Goal: Task Accomplishment & Management: Use online tool/utility

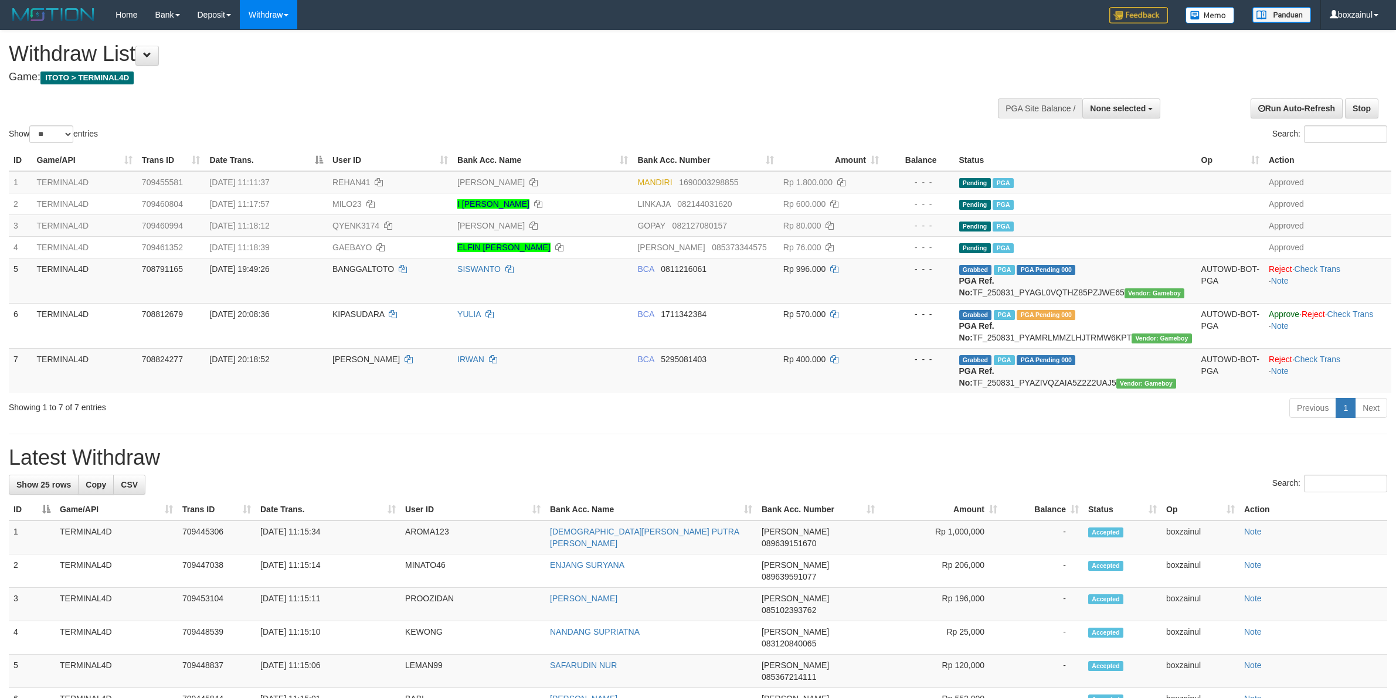
select select
select select "**"
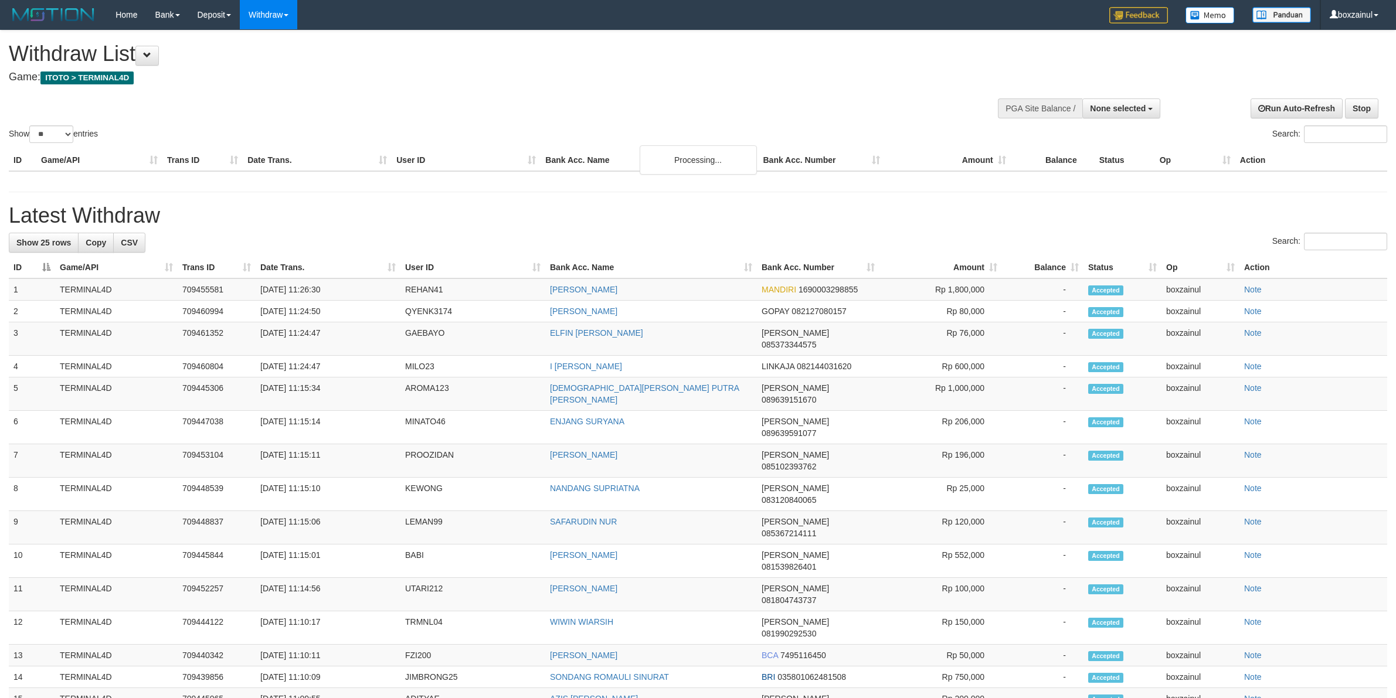
select select
select select "**"
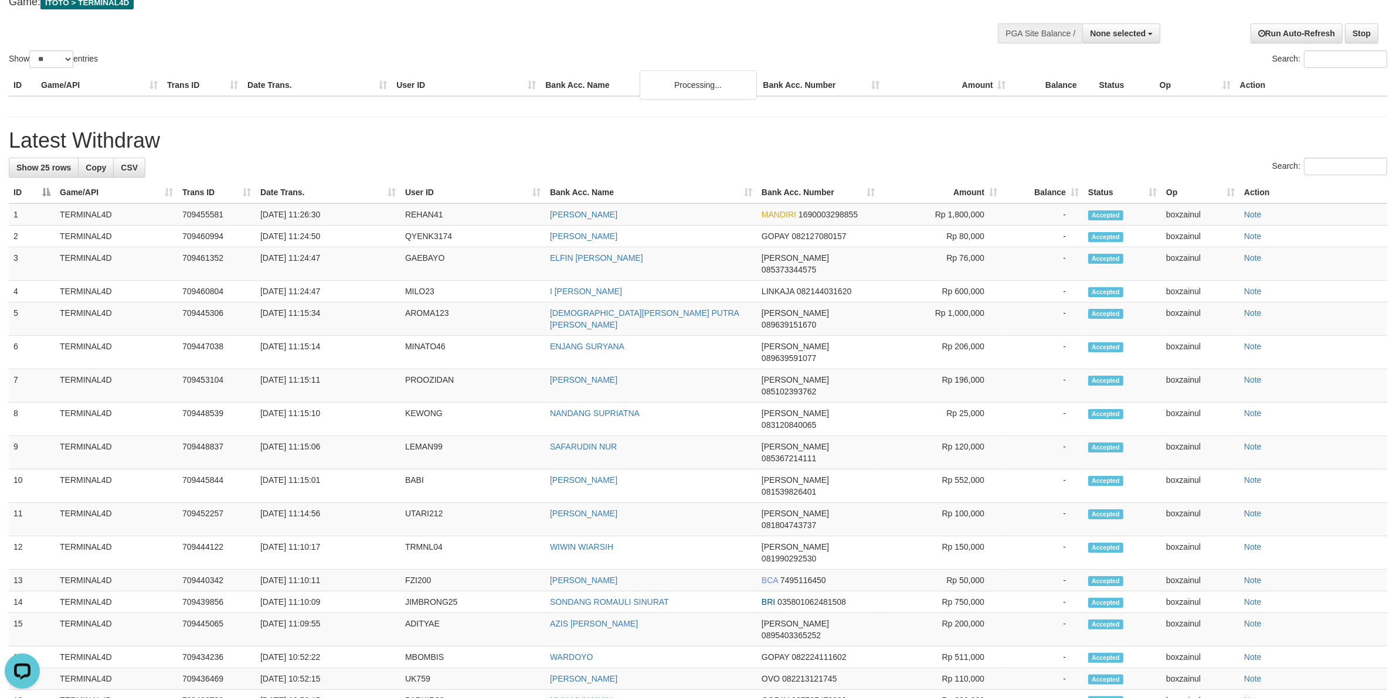
click at [634, 152] on div "**********" at bounding box center [698, 471] width 1396 height 1033
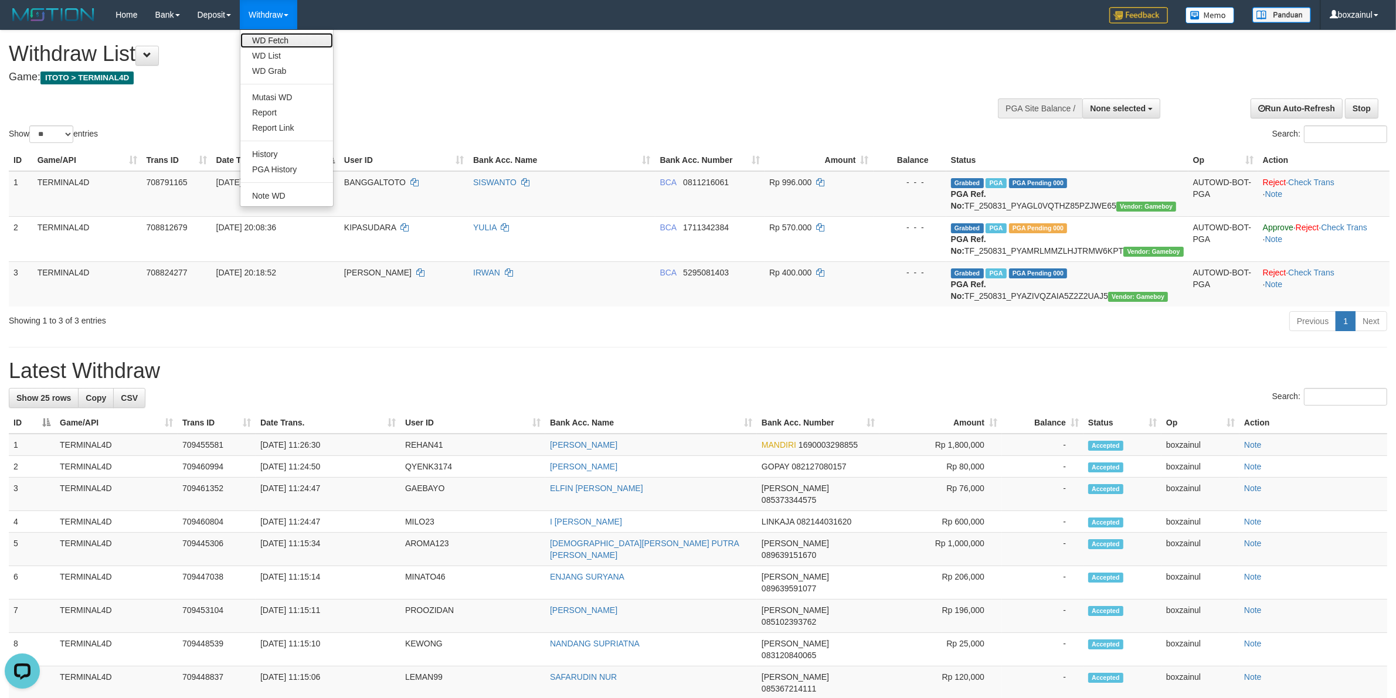
click at [266, 42] on link "WD Fetch" at bounding box center [286, 40] width 93 height 15
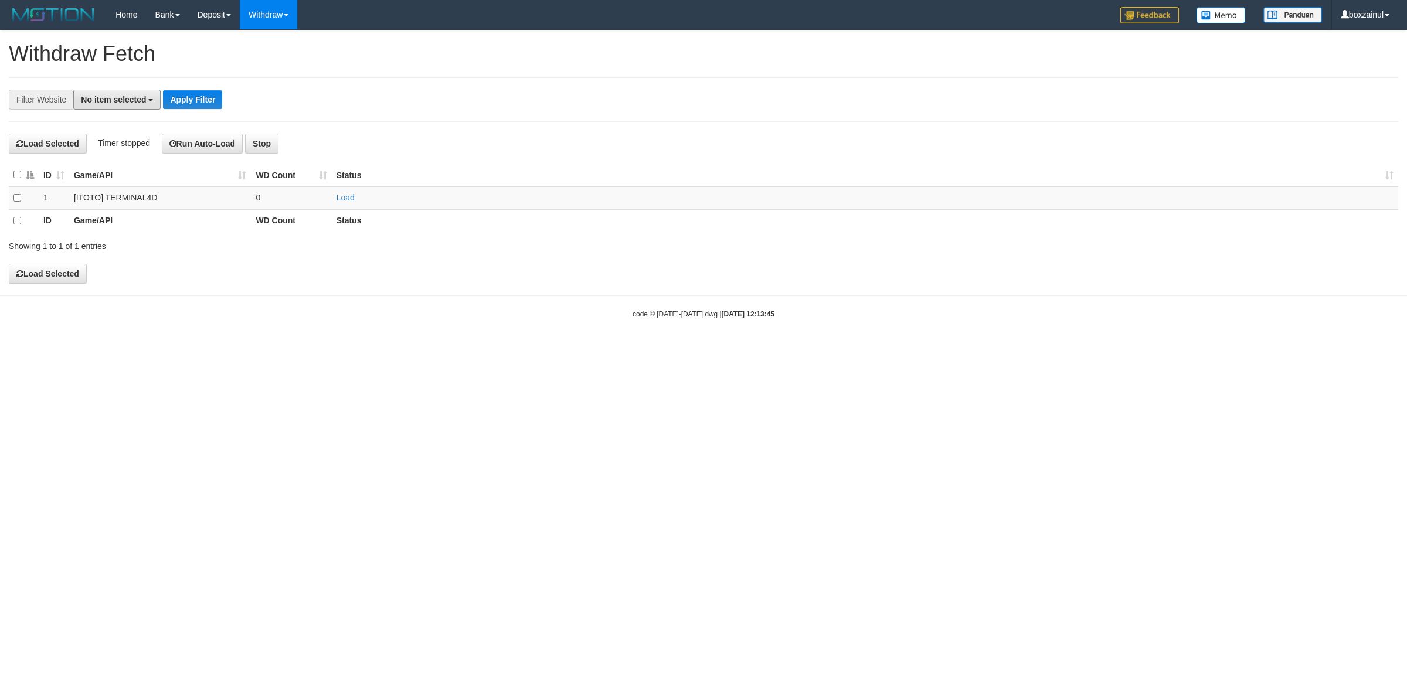
drag, startPoint x: 109, startPoint y: 98, endPoint x: 112, endPoint y: 140, distance: 41.7
click at [109, 104] on button "No item selected" at bounding box center [116, 100] width 87 height 20
click at [121, 176] on label "[ITOTO] TERMINAL4D" at bounding box center [131, 177] width 114 height 16
select select "****"
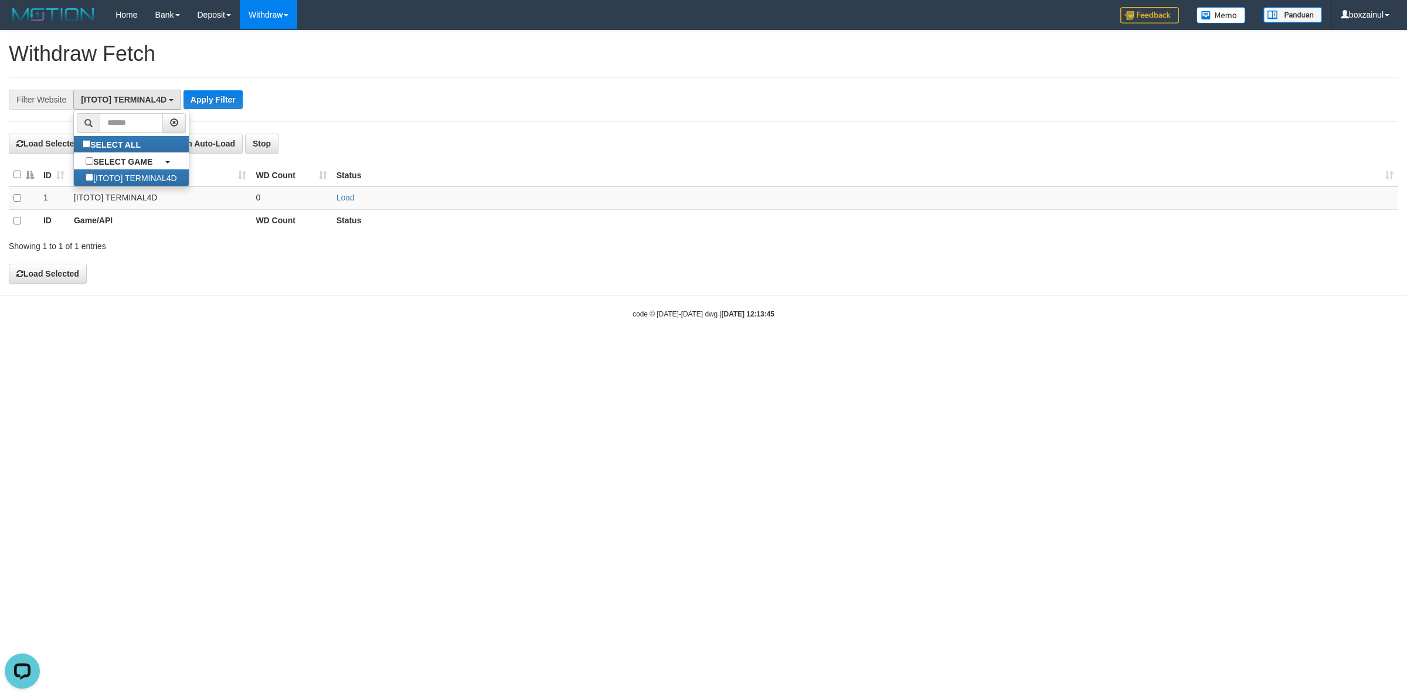
click at [415, 91] on div "**********" at bounding box center [586, 100] width 1173 height 20
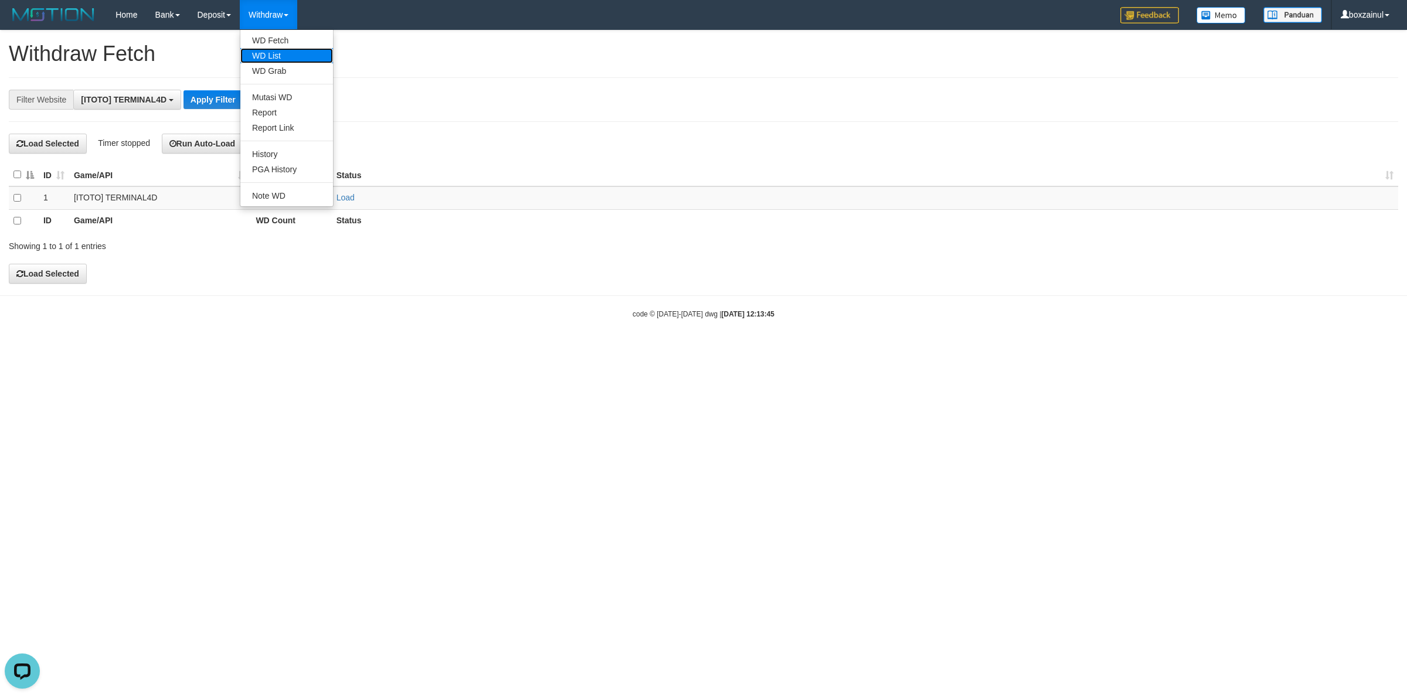
click at [290, 57] on link "WD List" at bounding box center [286, 55] width 93 height 15
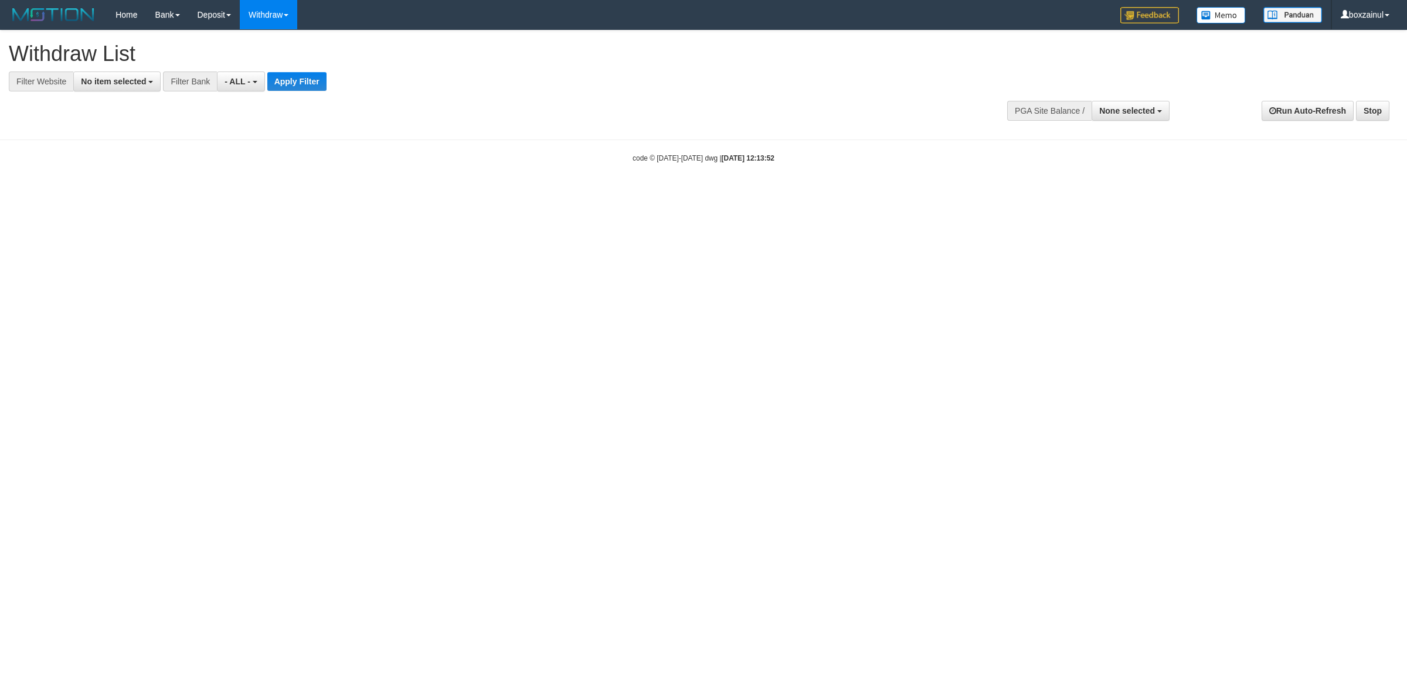
select select
click at [121, 83] on span "No item selected" at bounding box center [113, 81] width 65 height 9
click at [132, 162] on label "[ITOTO] TERMINAL4D" at bounding box center [131, 159] width 114 height 16
select select "****"
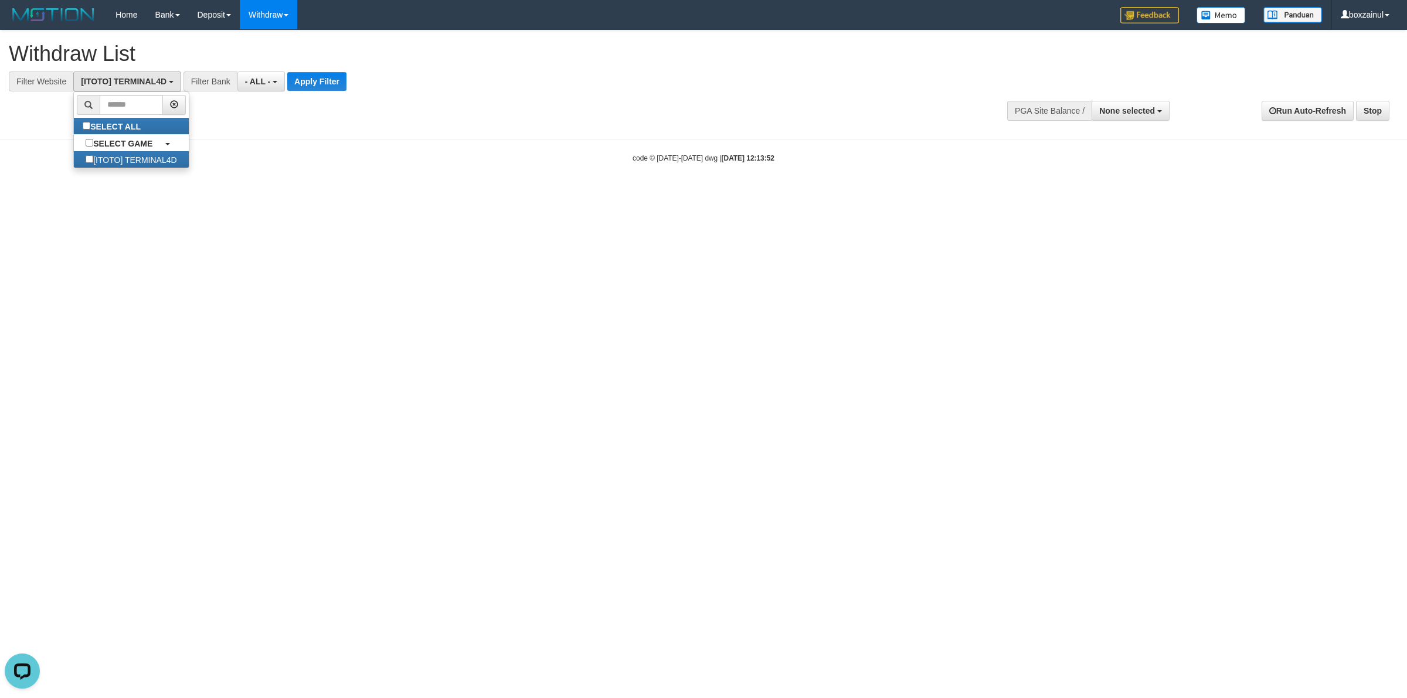
scroll to position [10, 0]
click at [318, 85] on button "Apply Filter" at bounding box center [316, 81] width 59 height 19
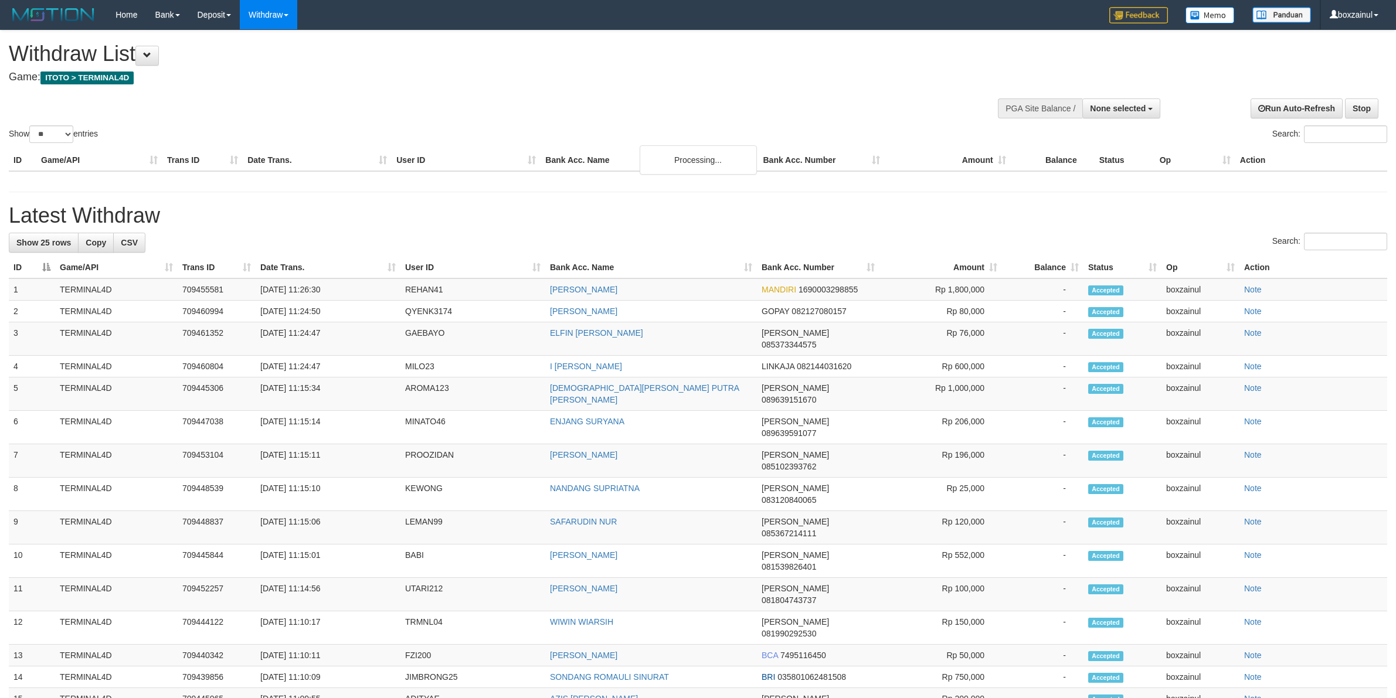
select select
select select "**"
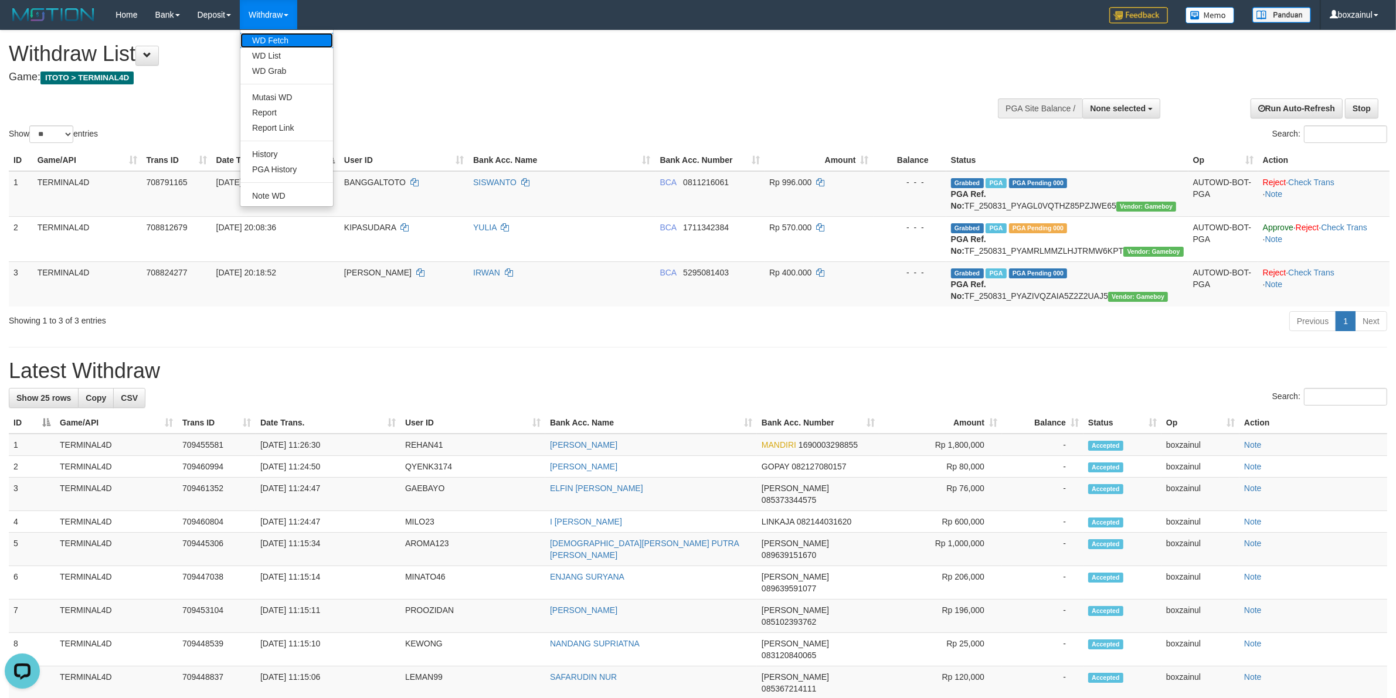
click at [285, 34] on link "WD Fetch" at bounding box center [286, 40] width 93 height 15
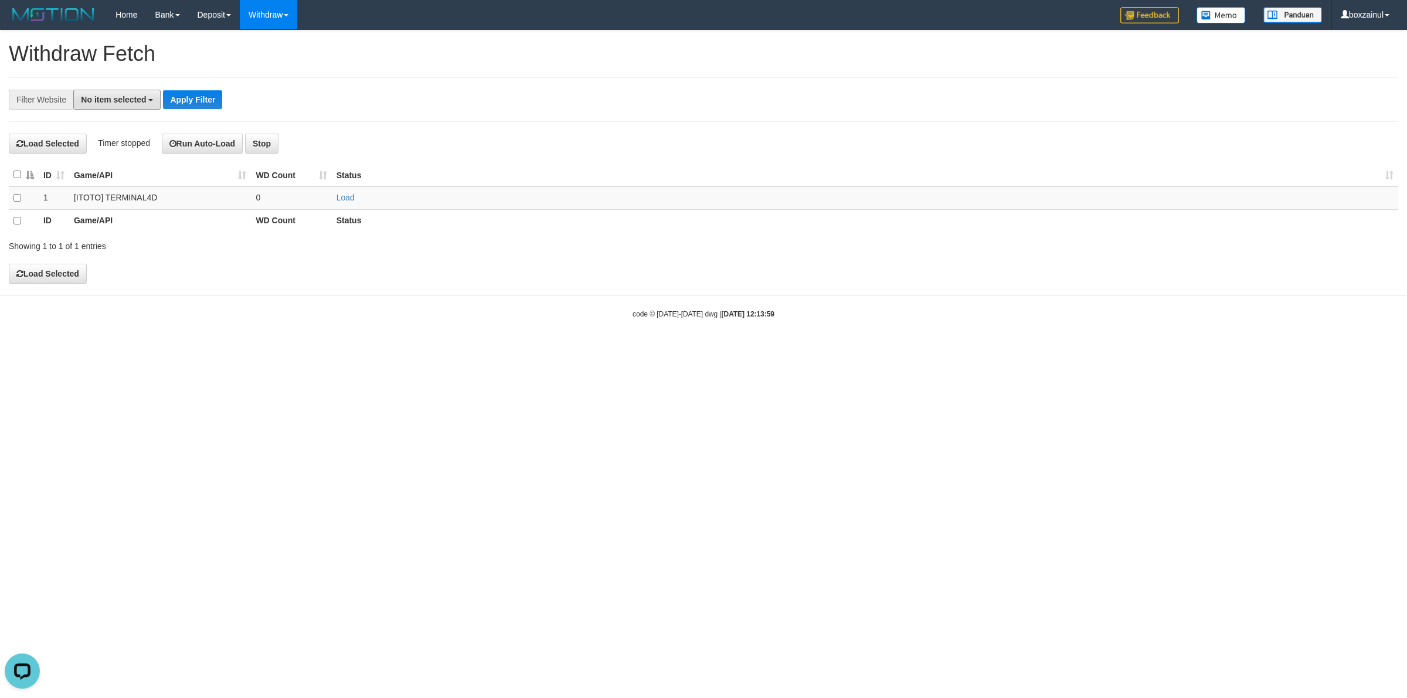
drag, startPoint x: 92, startPoint y: 100, endPoint x: 129, endPoint y: 171, distance: 80.5
click at [92, 100] on span "No item selected" at bounding box center [113, 99] width 65 height 9
click at [130, 172] on label "[ITOTO] TERMINAL4D" at bounding box center [131, 177] width 114 height 16
select select "****"
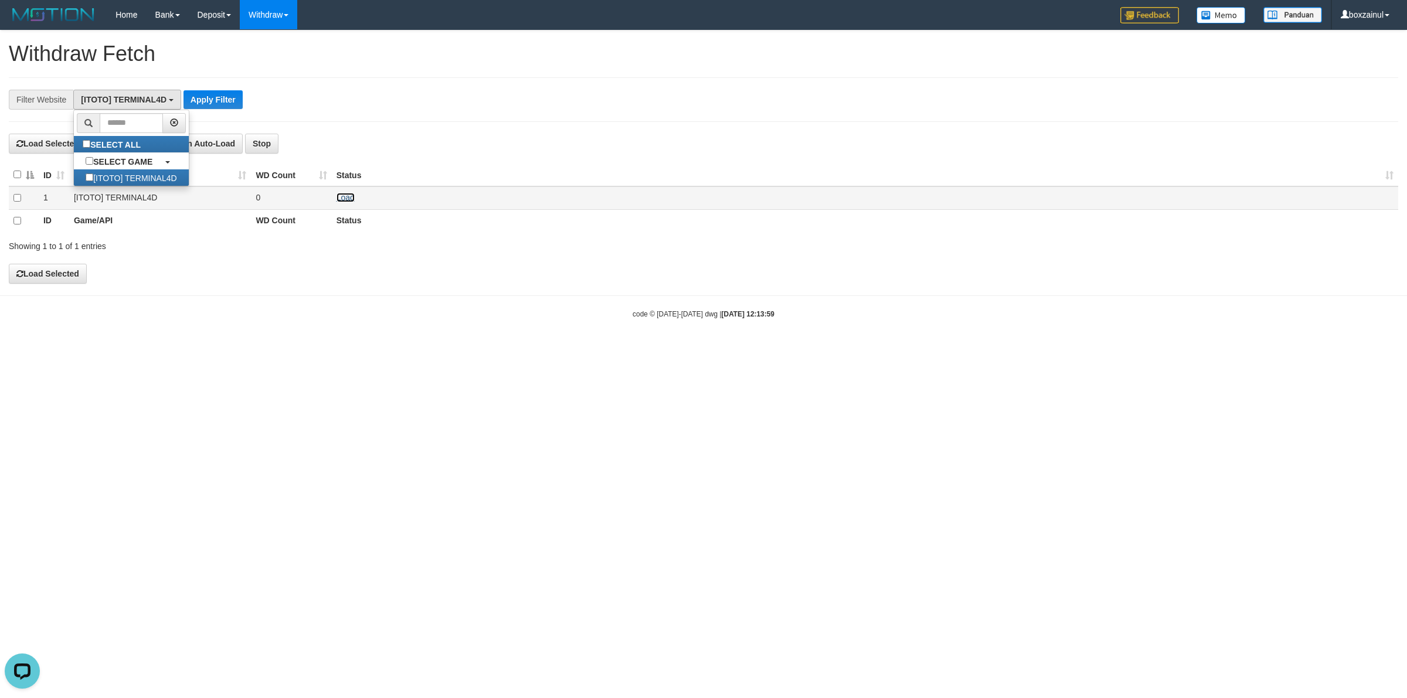
click at [349, 198] on link "Load" at bounding box center [346, 197] width 18 height 9
click at [458, 134] on h4 "Load Selected Timer stopped Run Auto-Load Stop" at bounding box center [703, 144] width 1389 height 20
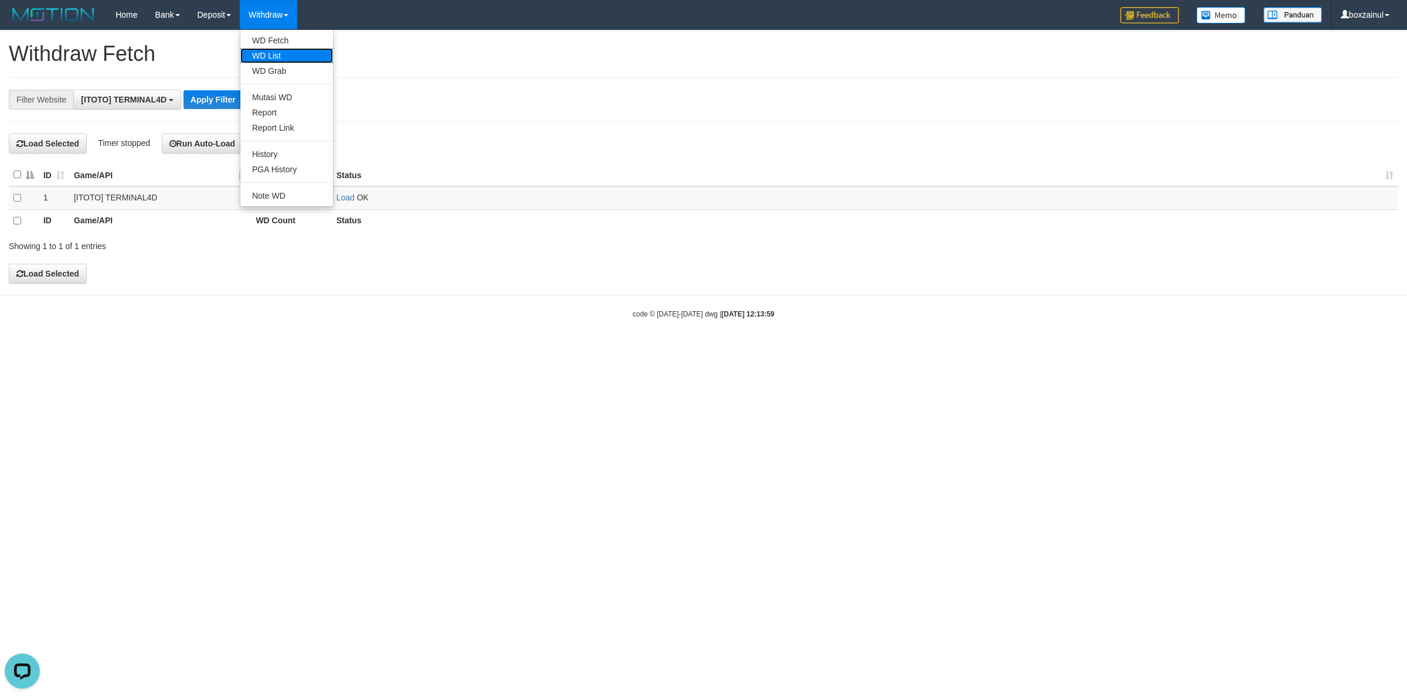
click at [286, 53] on link "WD List" at bounding box center [286, 55] width 93 height 15
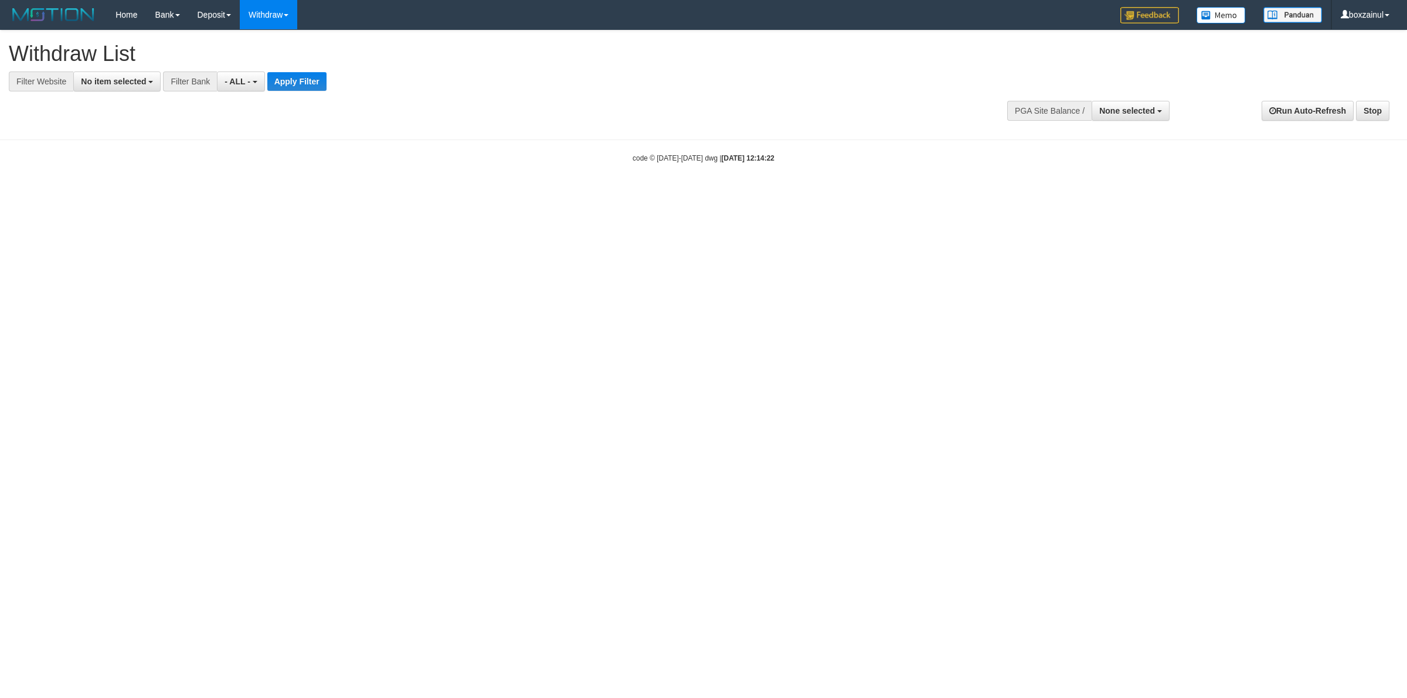
select select
drag, startPoint x: 132, startPoint y: 80, endPoint x: 132, endPoint y: 117, distance: 37.5
click at [132, 80] on span "No item selected" at bounding box center [113, 81] width 65 height 9
click at [138, 154] on label "[ITOTO] TERMINAL4D" at bounding box center [131, 159] width 114 height 16
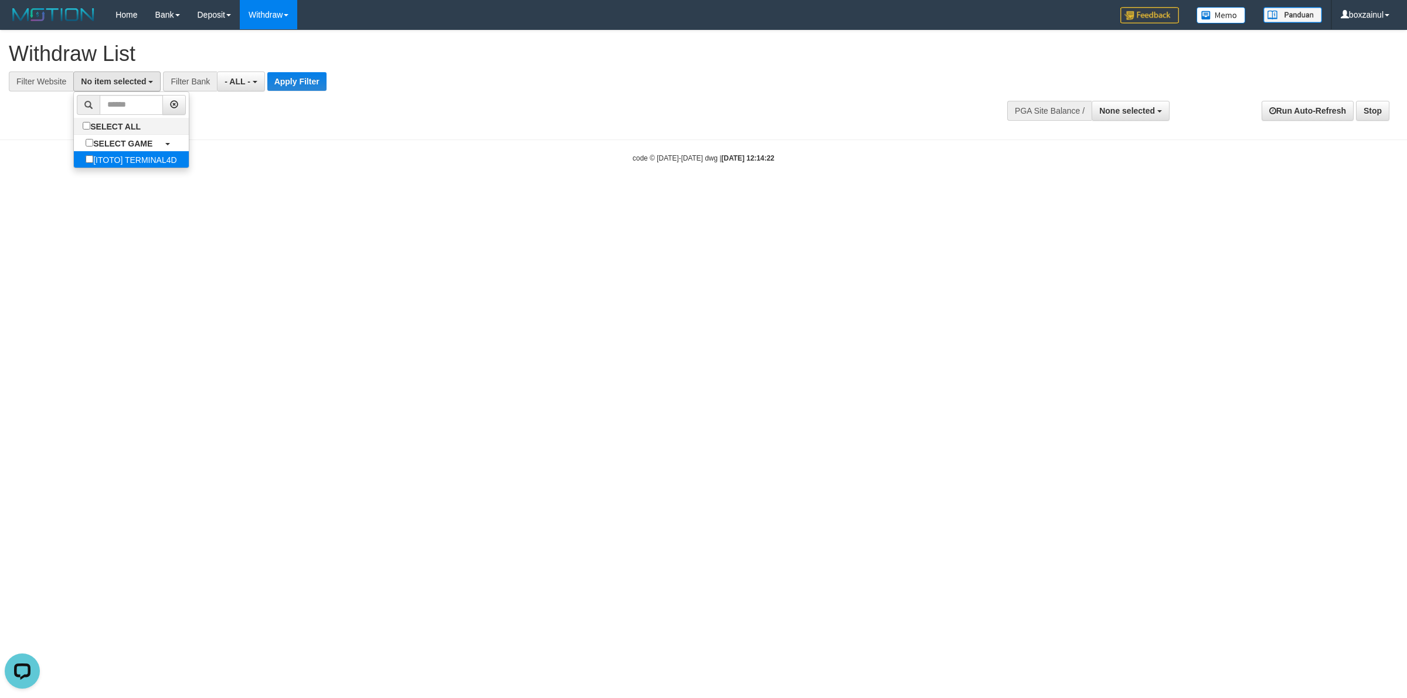
select select "****"
click at [315, 78] on button "Apply Filter" at bounding box center [316, 81] width 59 height 19
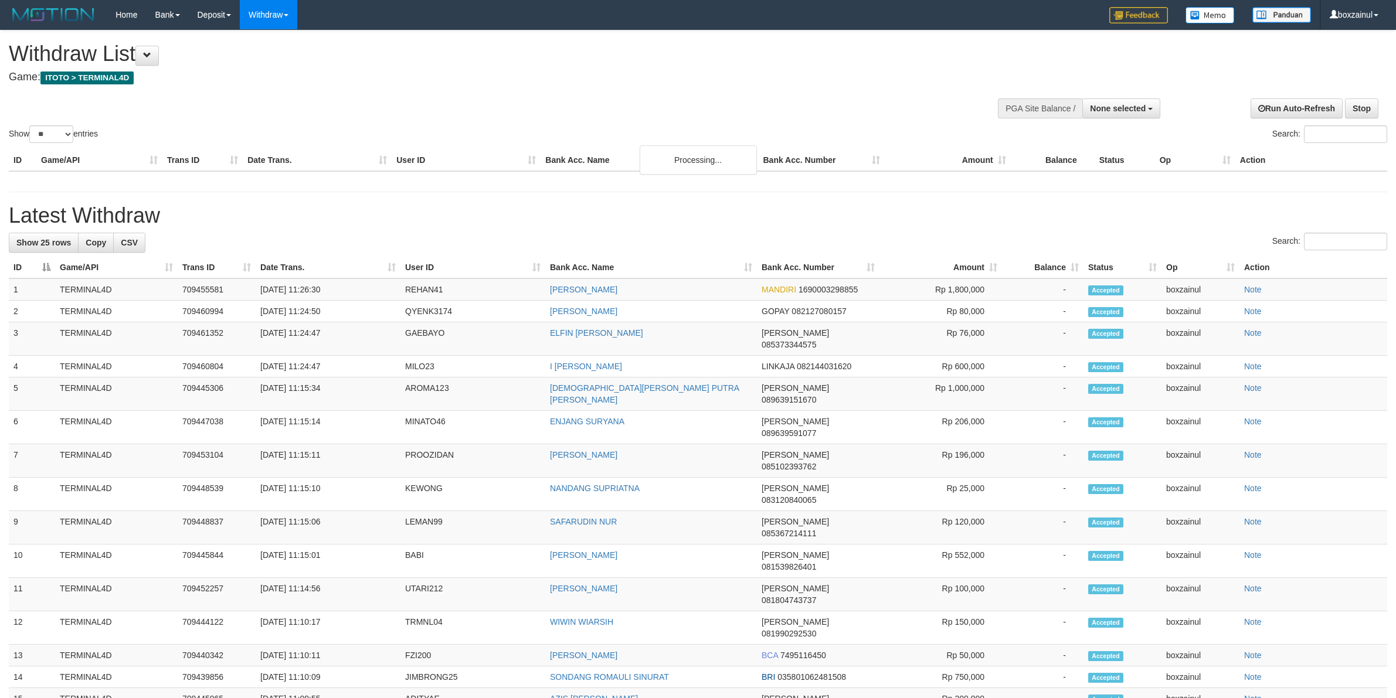
select select
select select "**"
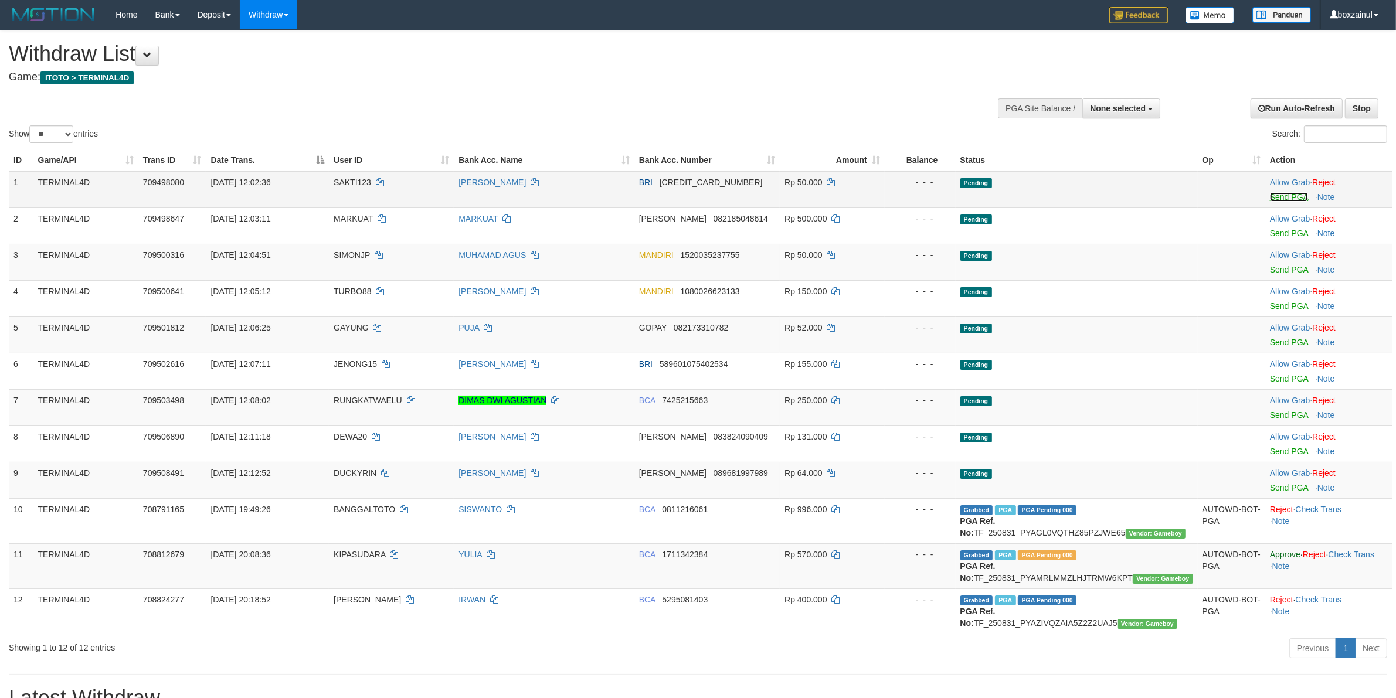
drag, startPoint x: 1295, startPoint y: 195, endPoint x: 763, endPoint y: 205, distance: 531.9
click at [1293, 195] on link "Send PGA" at bounding box center [1289, 196] width 38 height 9
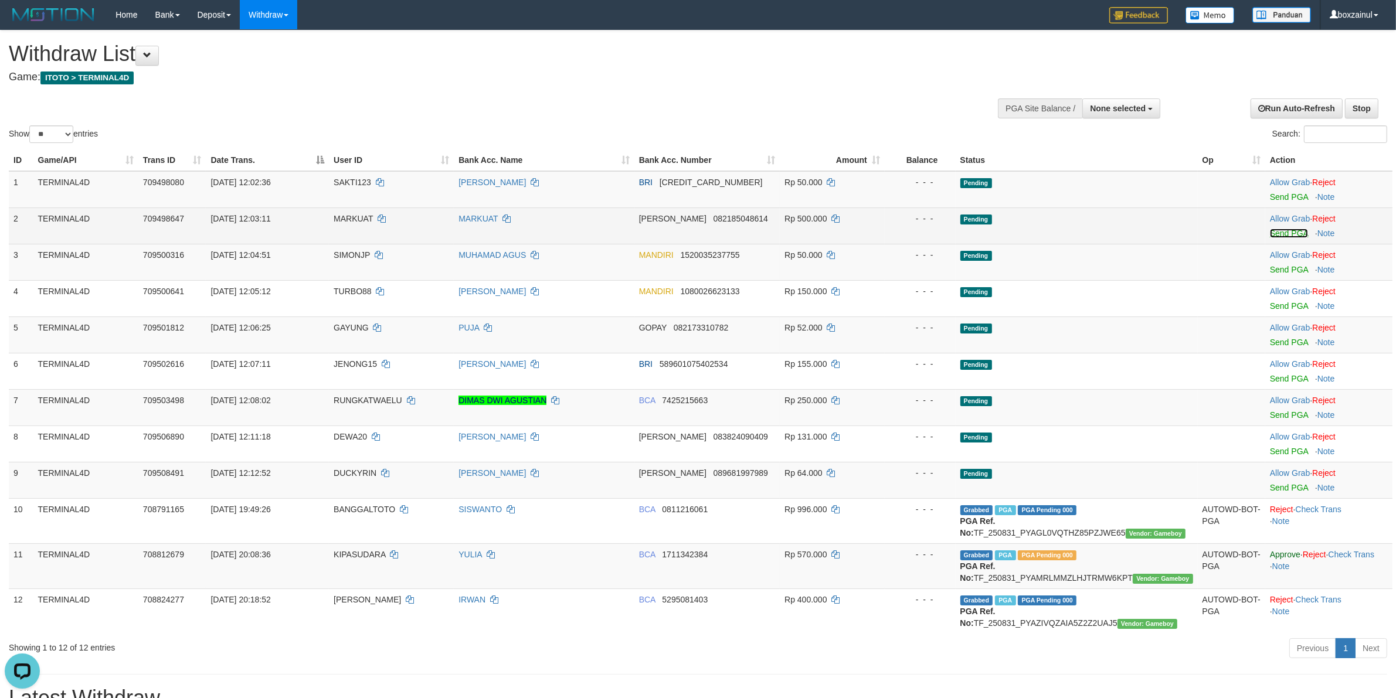
click at [1293, 235] on link "Send PGA" at bounding box center [1289, 233] width 38 height 9
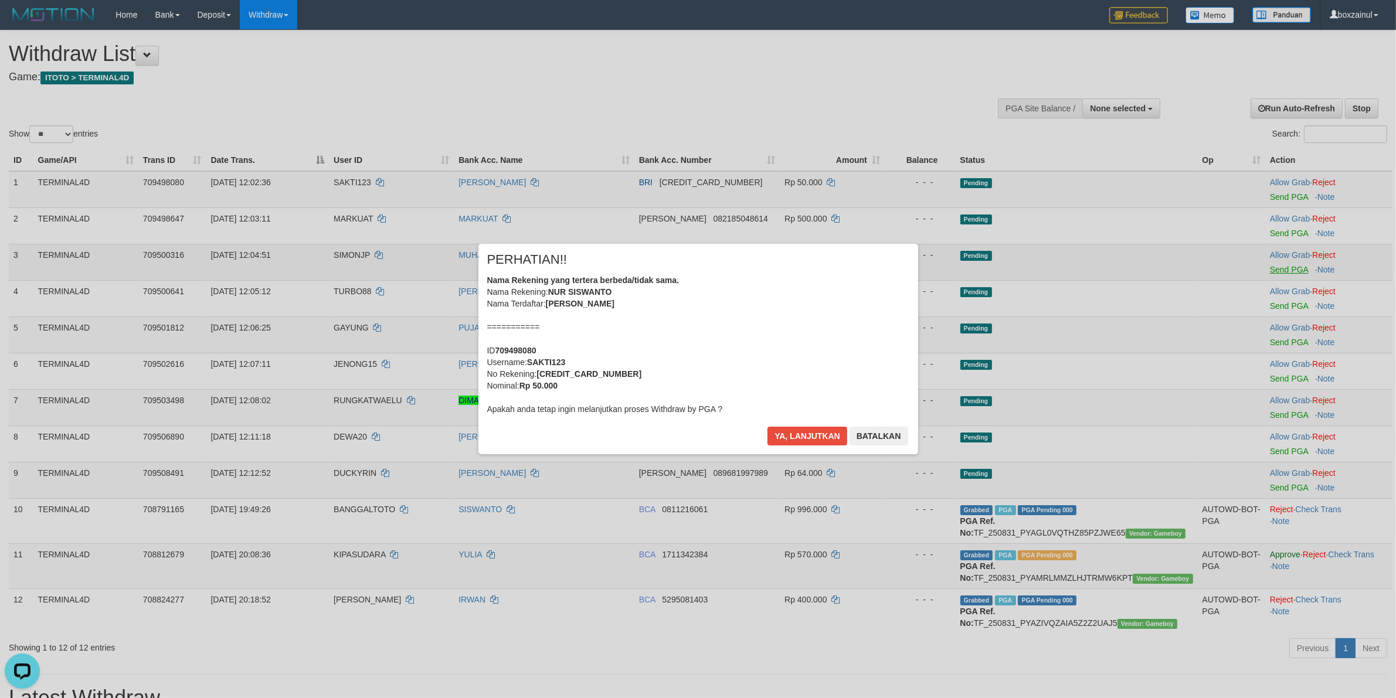
click at [1297, 264] on div "× PERHATIAN!! Nama Rekening yang tertera berbeda/tidak sama. Nama Rekening: NUR…" at bounding box center [698, 348] width 1396 height 257
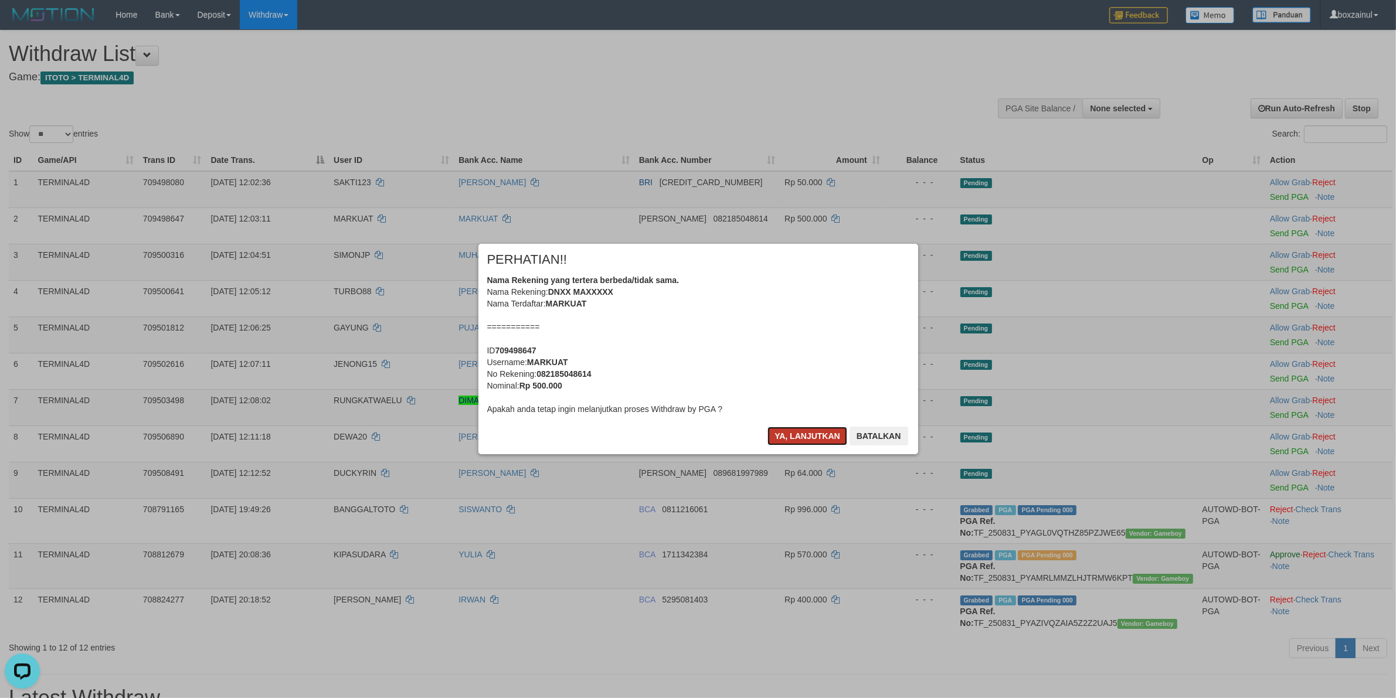
click at [810, 436] on button "Ya, lanjutkan" at bounding box center [807, 436] width 80 height 19
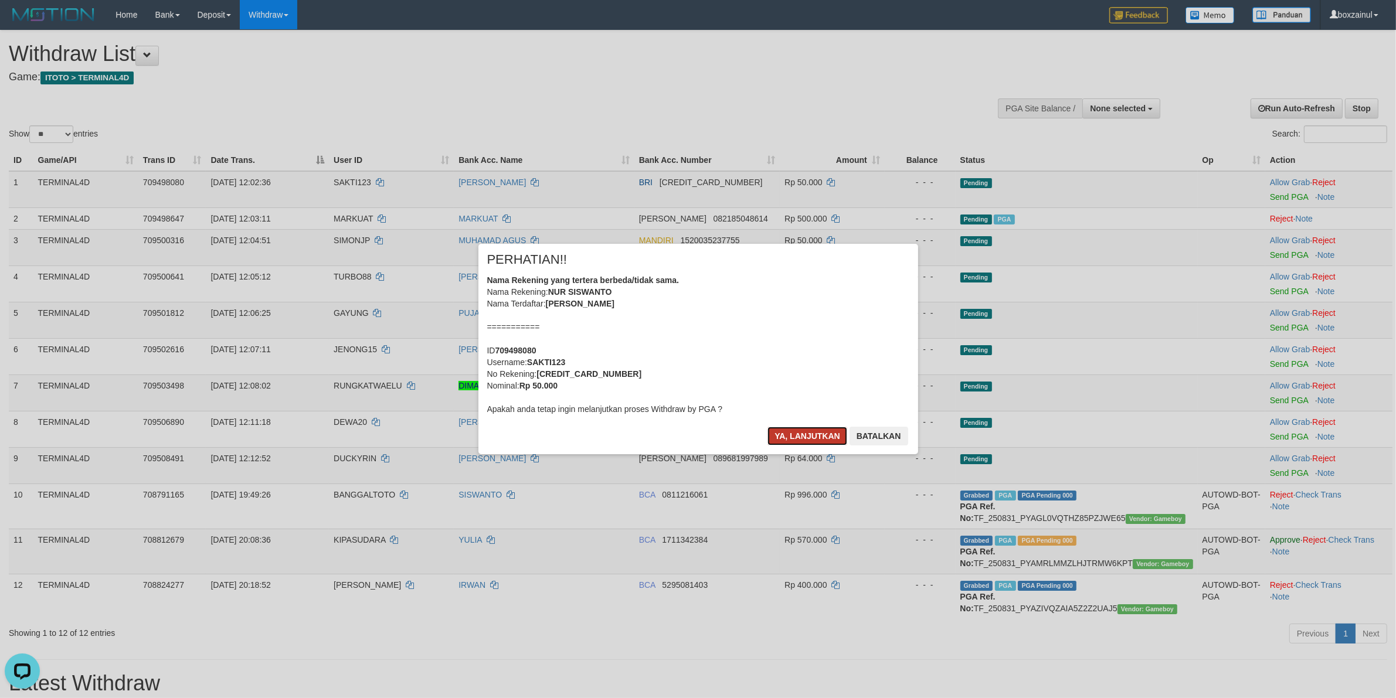
click at [795, 433] on button "Ya, lanjutkan" at bounding box center [807, 436] width 80 height 19
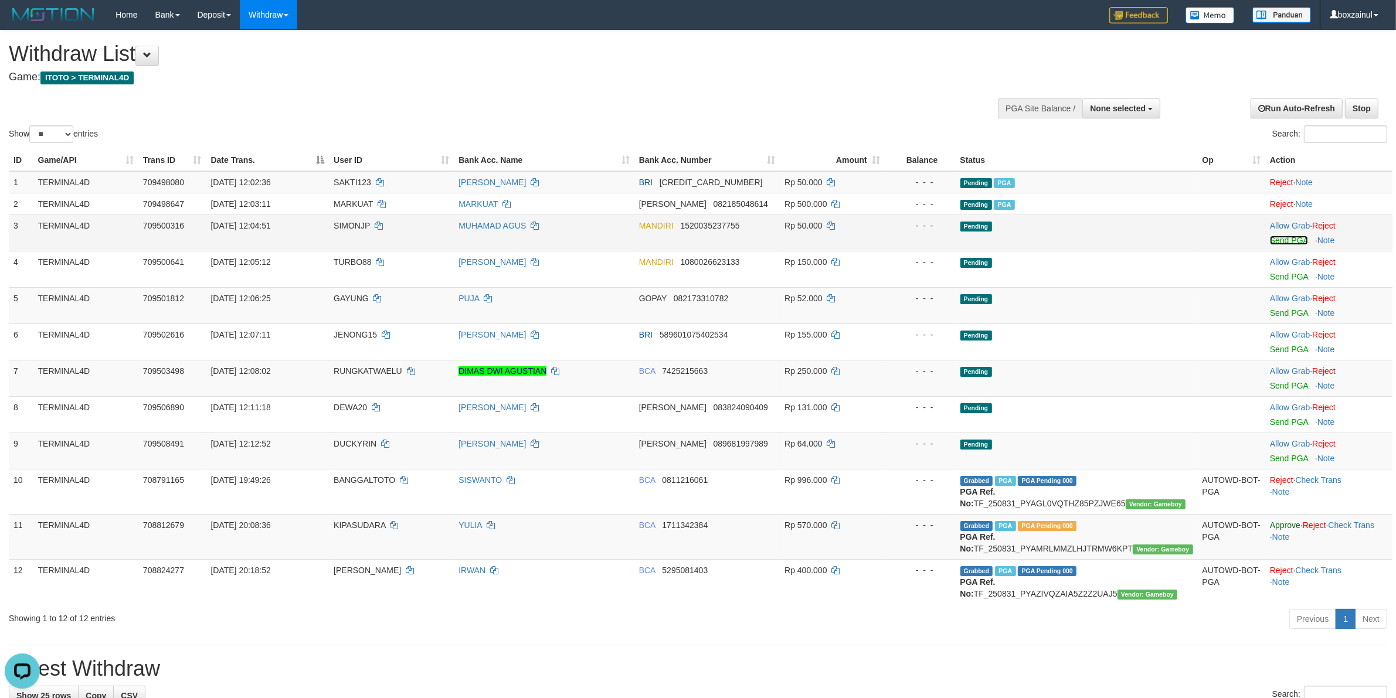
click at [1289, 242] on link "Send PGA" at bounding box center [1289, 240] width 38 height 9
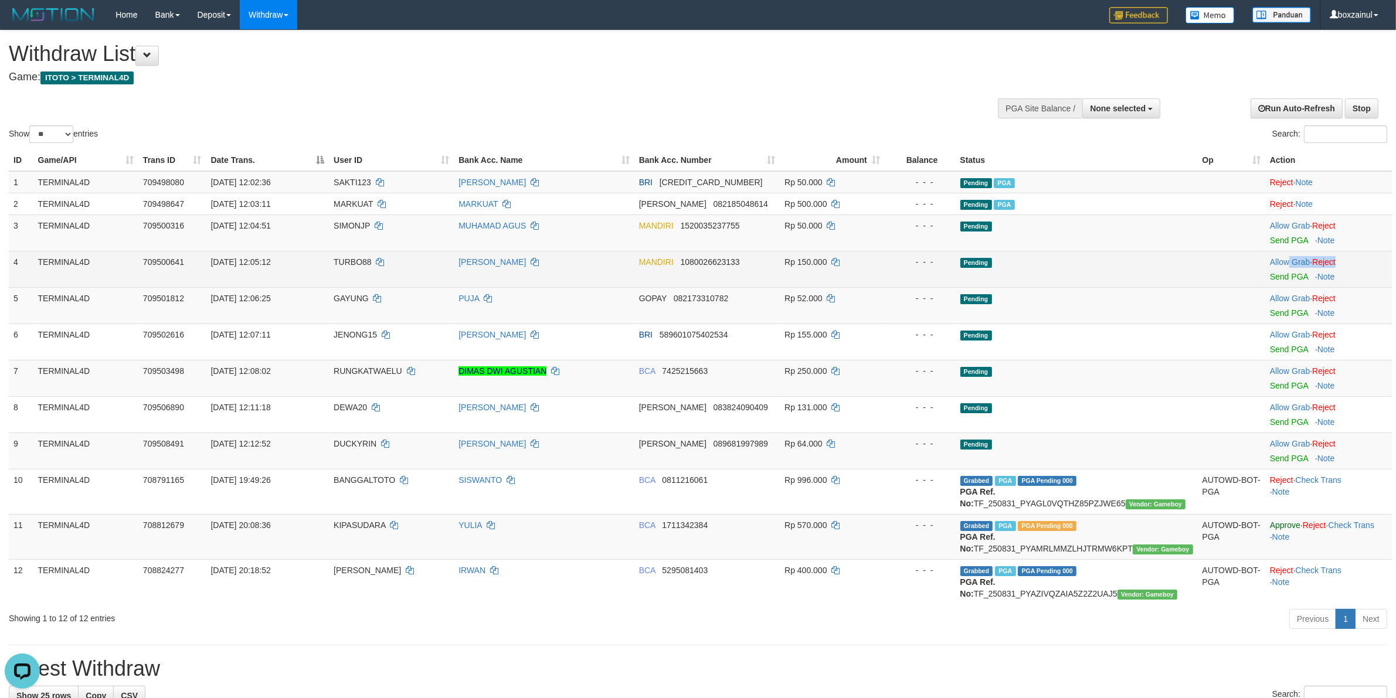
click at [1288, 270] on td "Allow Grab · Reject Send PGA · Note" at bounding box center [1328, 269] width 127 height 36
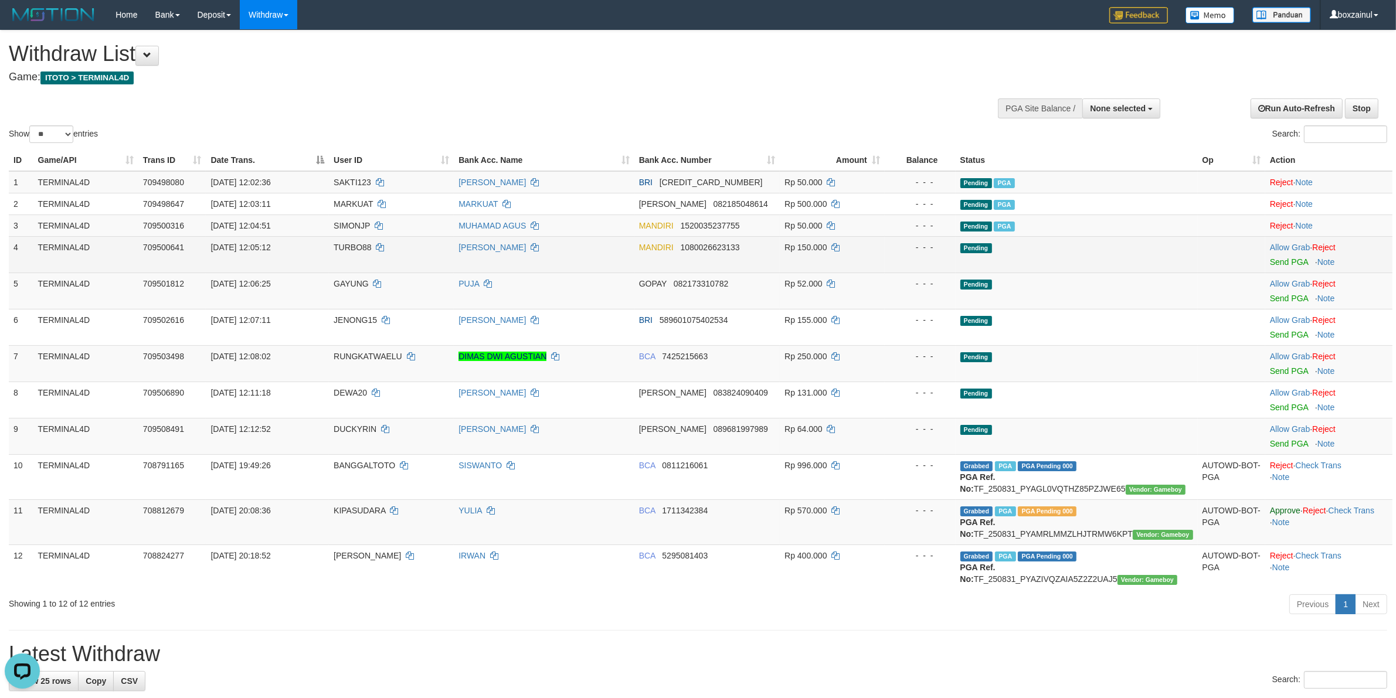
click at [1288, 270] on td "Allow Grab · Reject Send PGA · Note" at bounding box center [1328, 254] width 127 height 36
click at [1288, 259] on link "Send PGA" at bounding box center [1289, 261] width 38 height 9
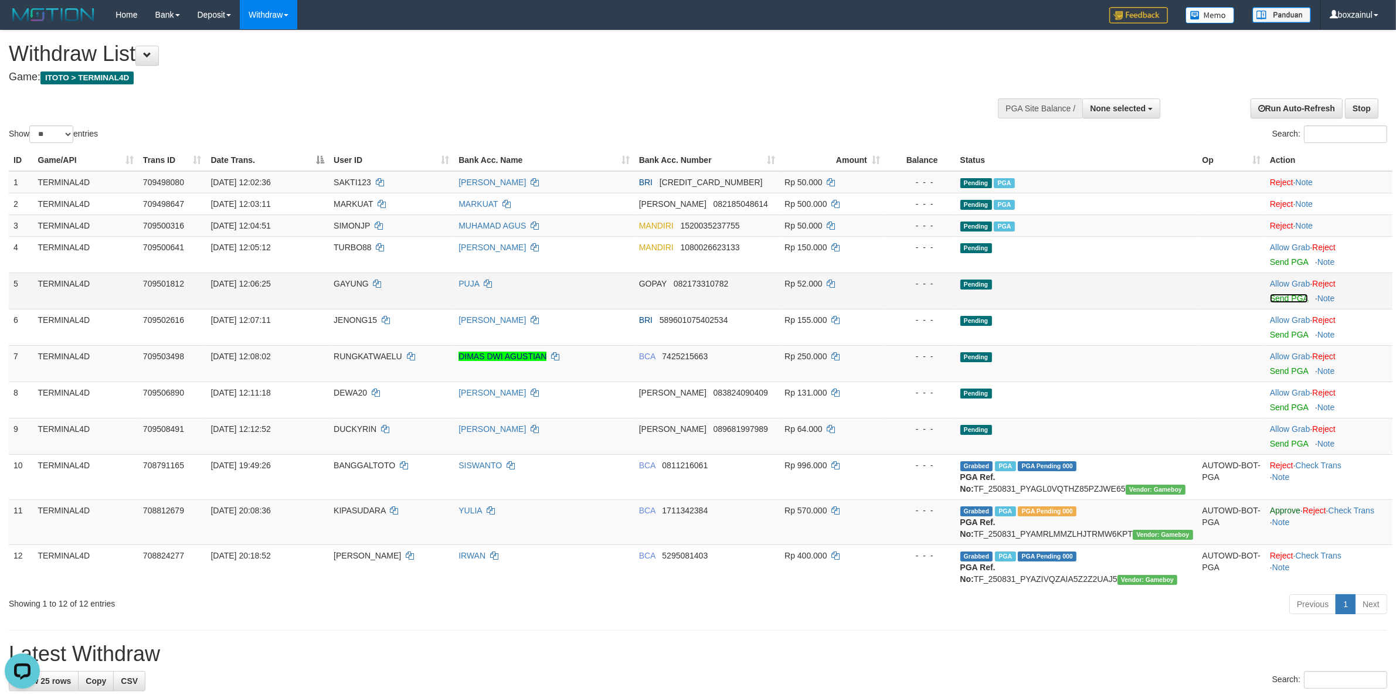
click at [1271, 297] on link "Send PGA" at bounding box center [1289, 298] width 38 height 9
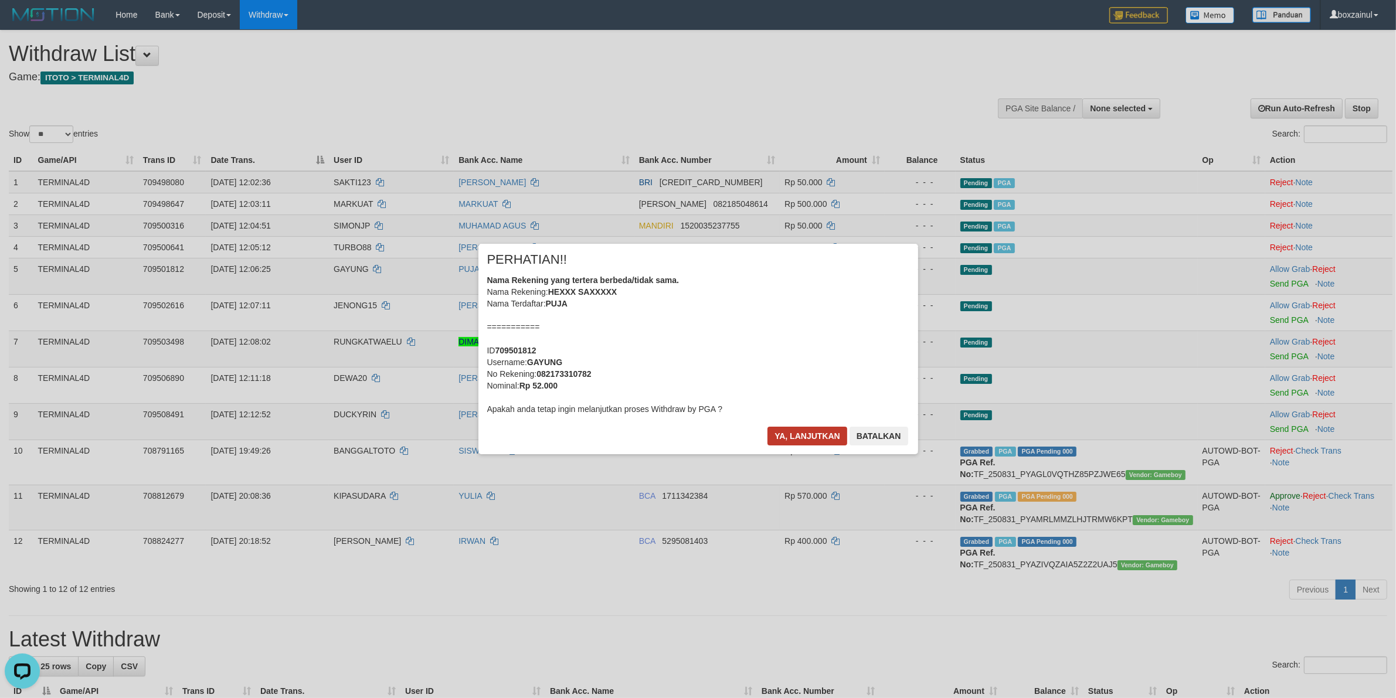
click at [783, 429] on div "× PERHATIAN!! Nama Rekening yang tertera berbeda/tidak sama. Nama Rekening: HEX…" at bounding box center [698, 349] width 440 height 210
click at [783, 429] on button "Ya, lanjutkan" at bounding box center [807, 436] width 80 height 19
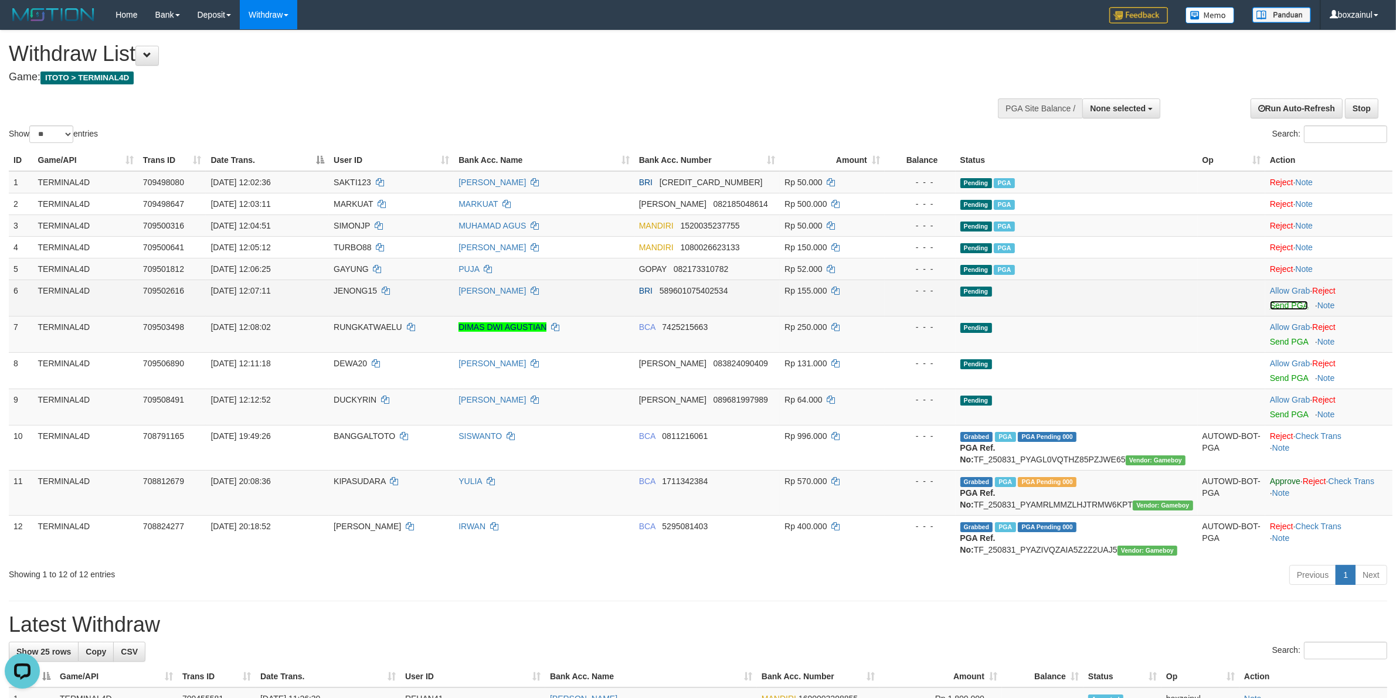
click at [1287, 307] on link "Send PGA" at bounding box center [1289, 305] width 38 height 9
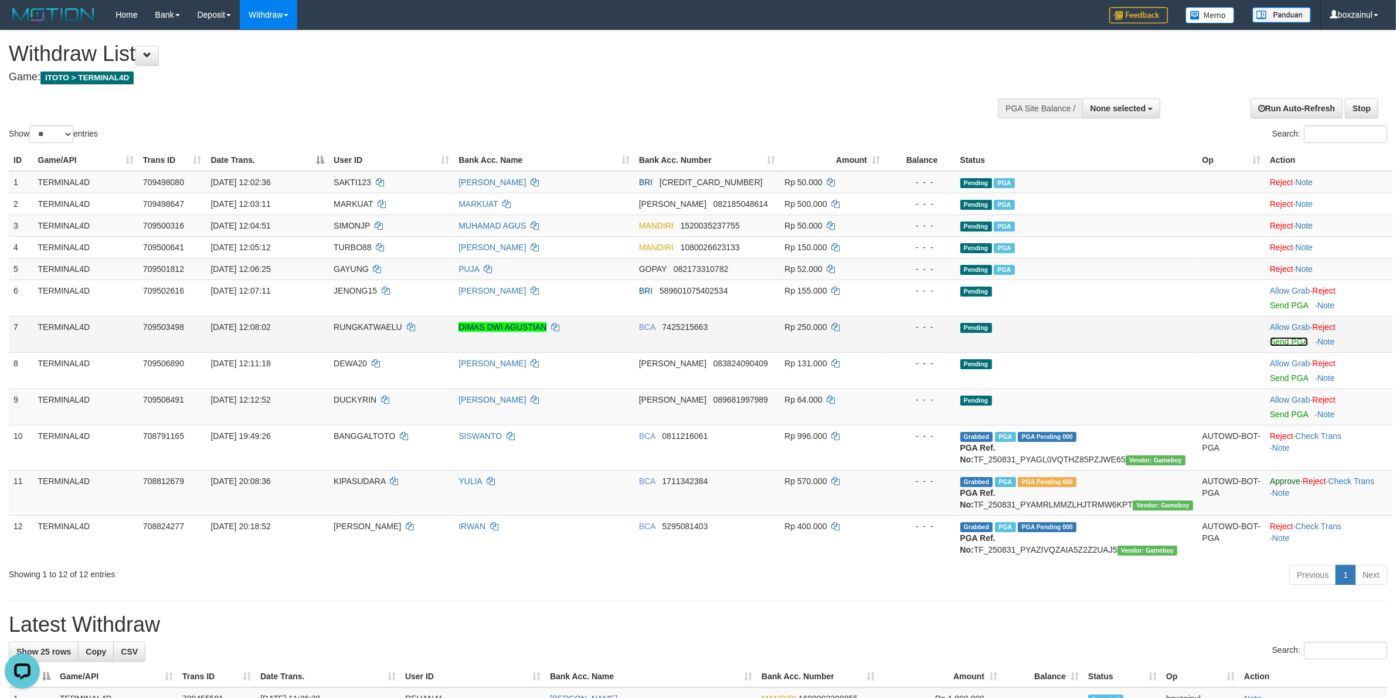
click at [1286, 341] on link "Send PGA" at bounding box center [1289, 341] width 38 height 9
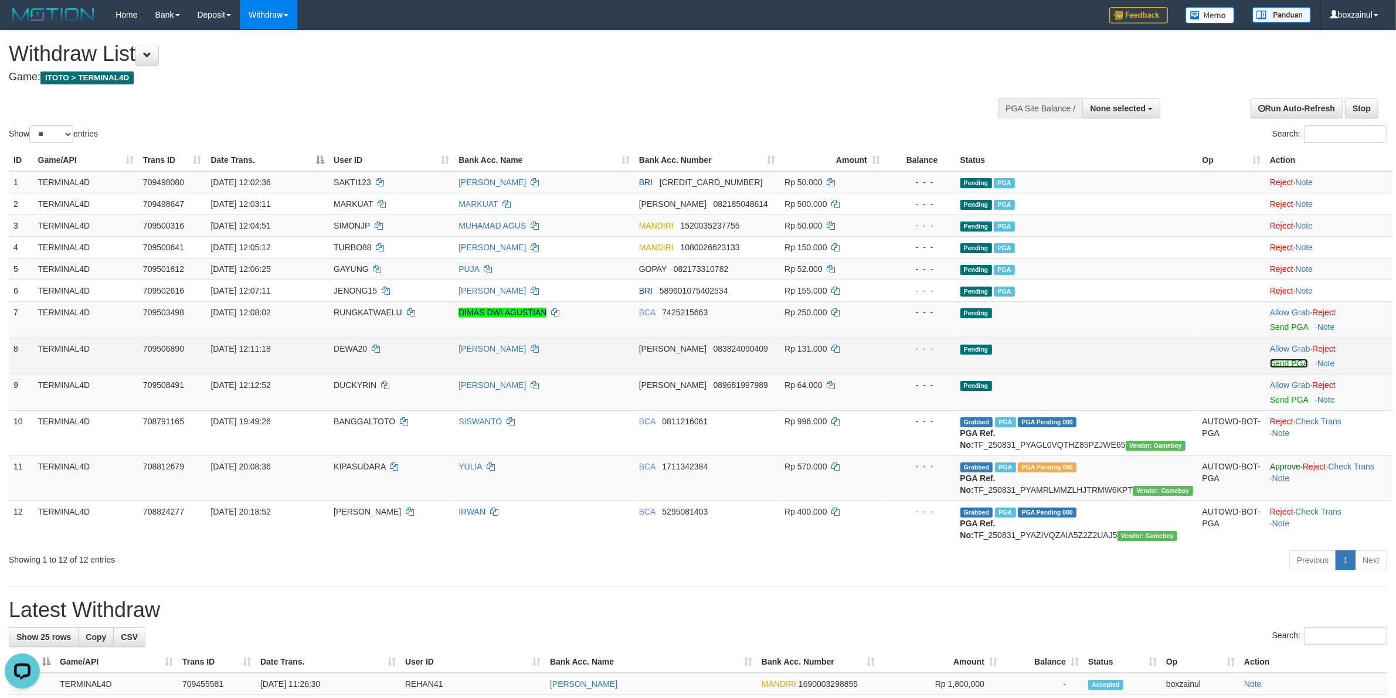
drag, startPoint x: 1288, startPoint y: 361, endPoint x: 1258, endPoint y: 347, distance: 33.3
click at [1288, 358] on td "Allow Grab · Reject Send PGA · Note" at bounding box center [1328, 356] width 127 height 36
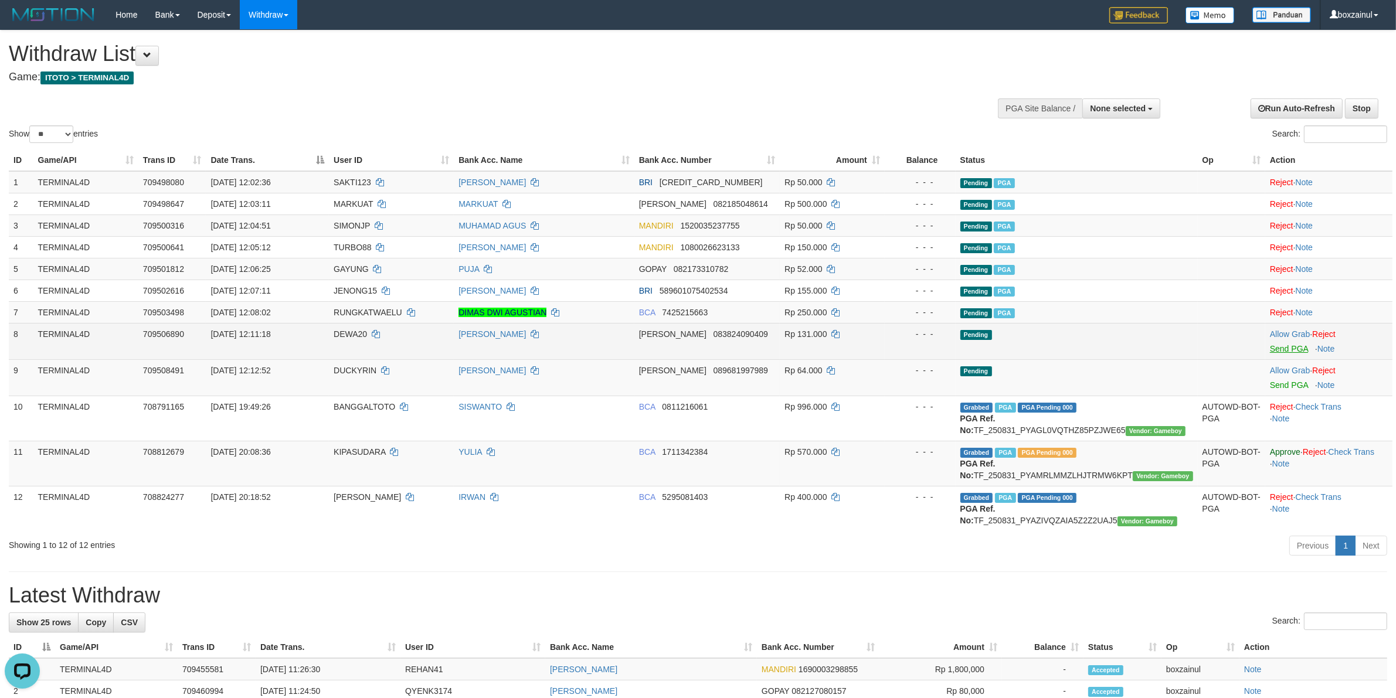
click at [1290, 361] on td "Allow Grab · Reject Send PGA · Note" at bounding box center [1328, 377] width 127 height 36
click at [1293, 347] on link "Send PGA" at bounding box center [1289, 348] width 38 height 9
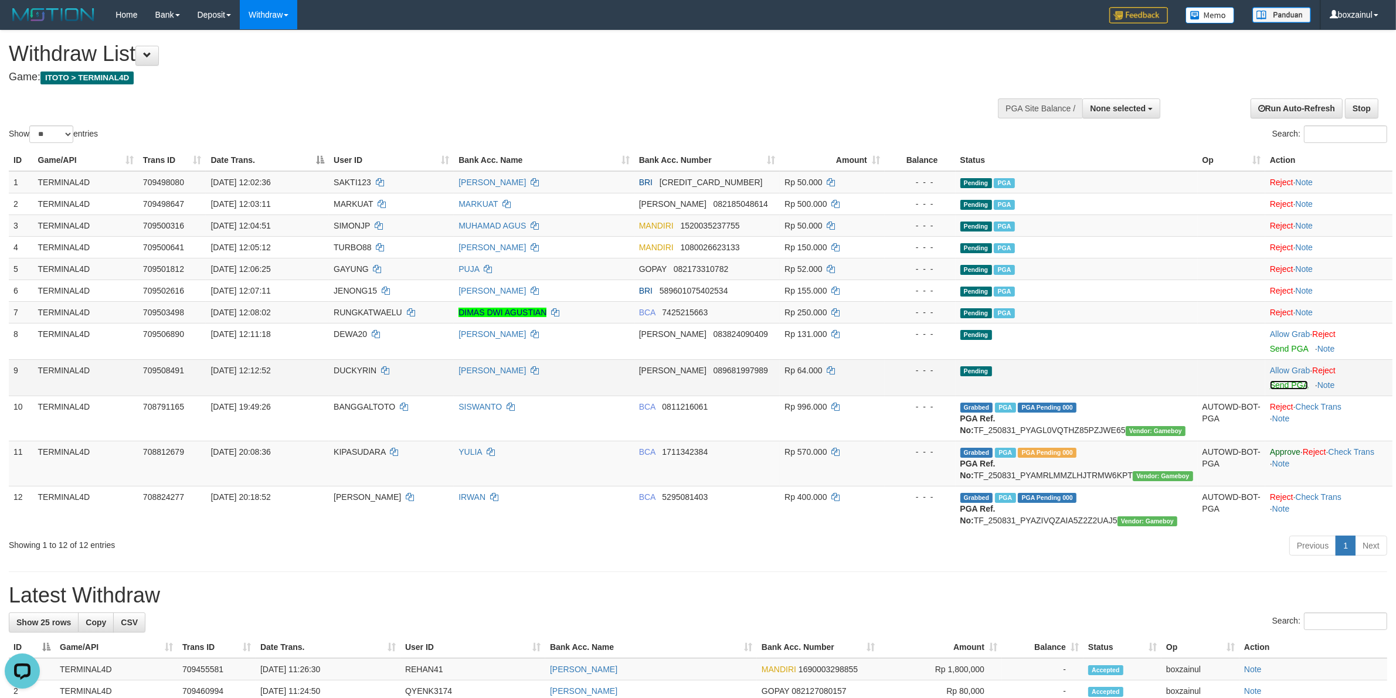
click at [1297, 388] on link "Send PGA" at bounding box center [1289, 384] width 38 height 9
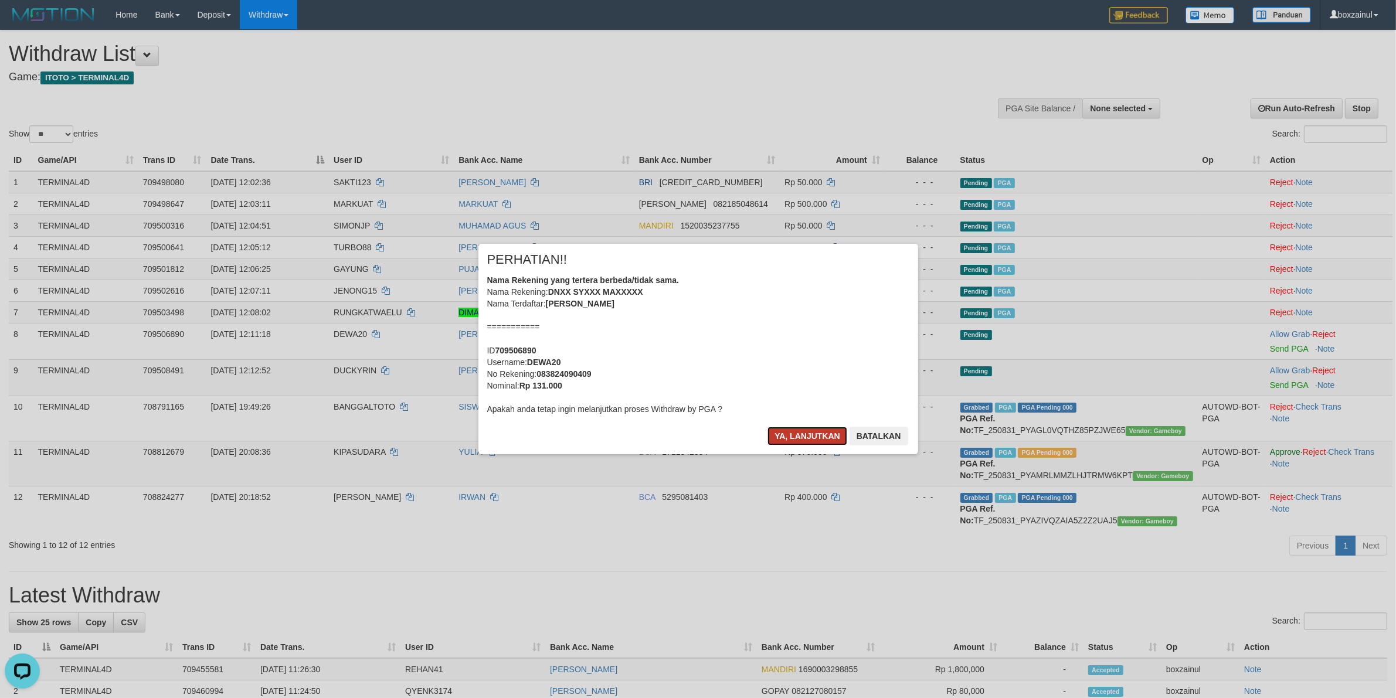
click at [810, 441] on button "Ya, lanjutkan" at bounding box center [807, 436] width 80 height 19
click at [824, 423] on div "× PERHATIAN!! Nama Rekening yang tertera berbeda/tidak sama. Nama Rekening: DNX…" at bounding box center [698, 349] width 440 height 210
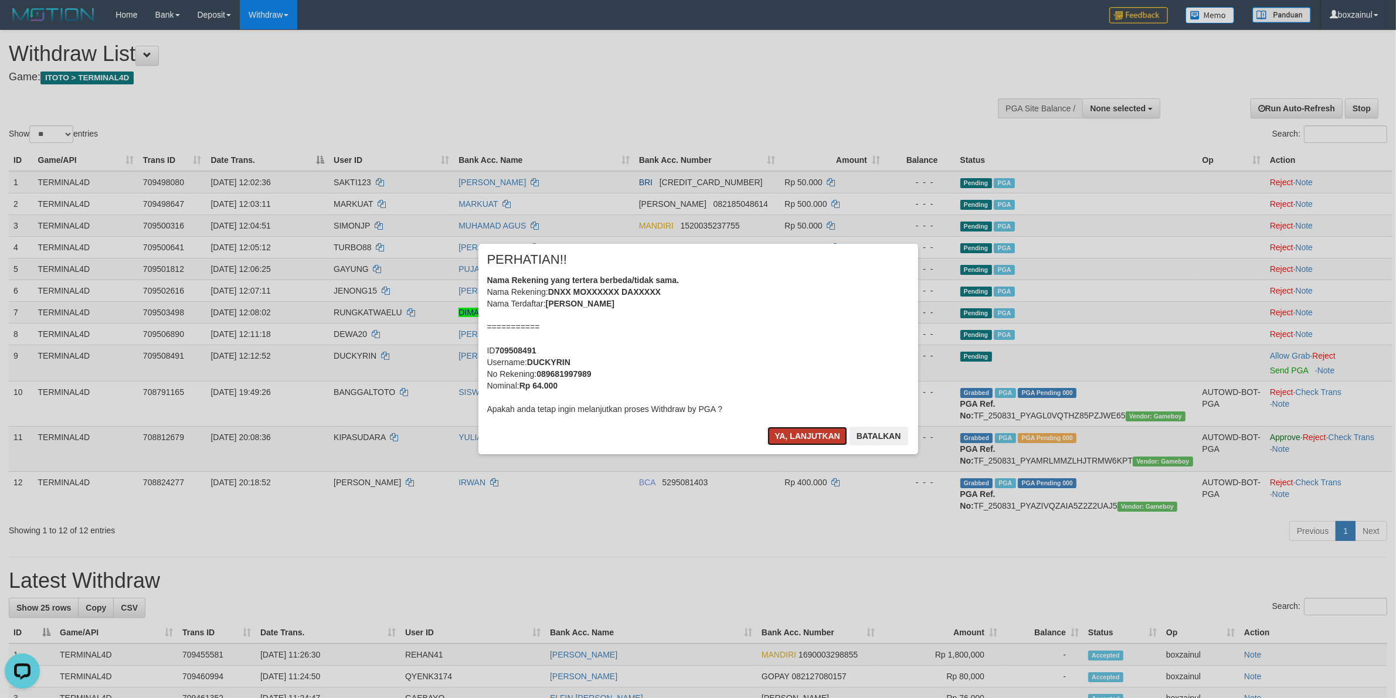
click at [823, 434] on button "Ya, lanjutkan" at bounding box center [807, 436] width 80 height 19
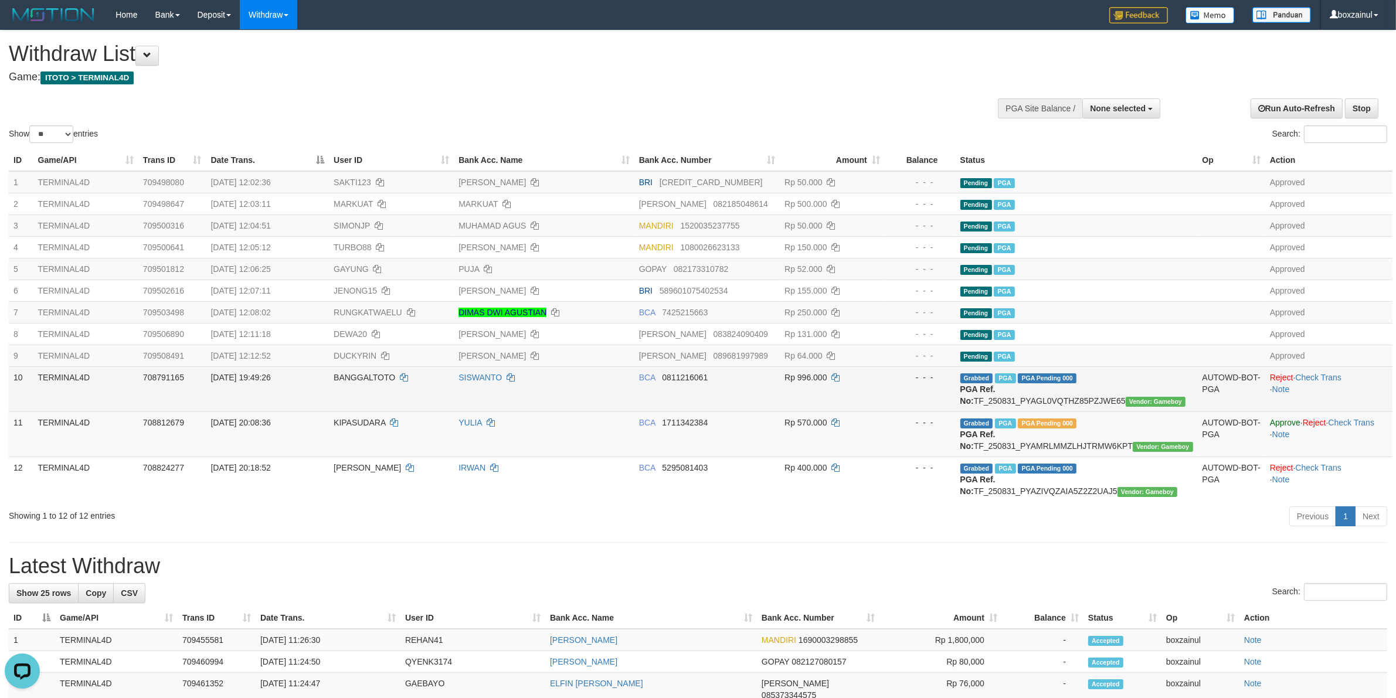
click at [681, 384] on td "BCA 0811216061" at bounding box center [706, 388] width 145 height 45
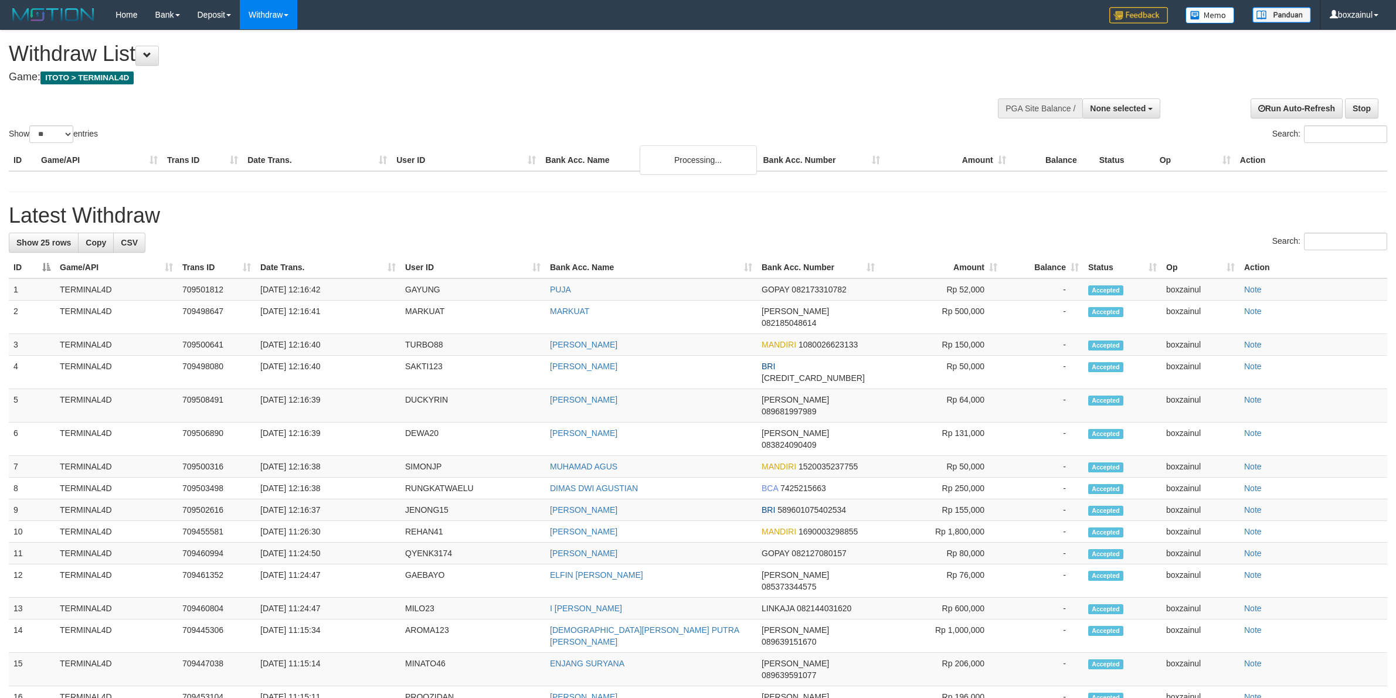
select select
select select "**"
